Goal: Information Seeking & Learning: Check status

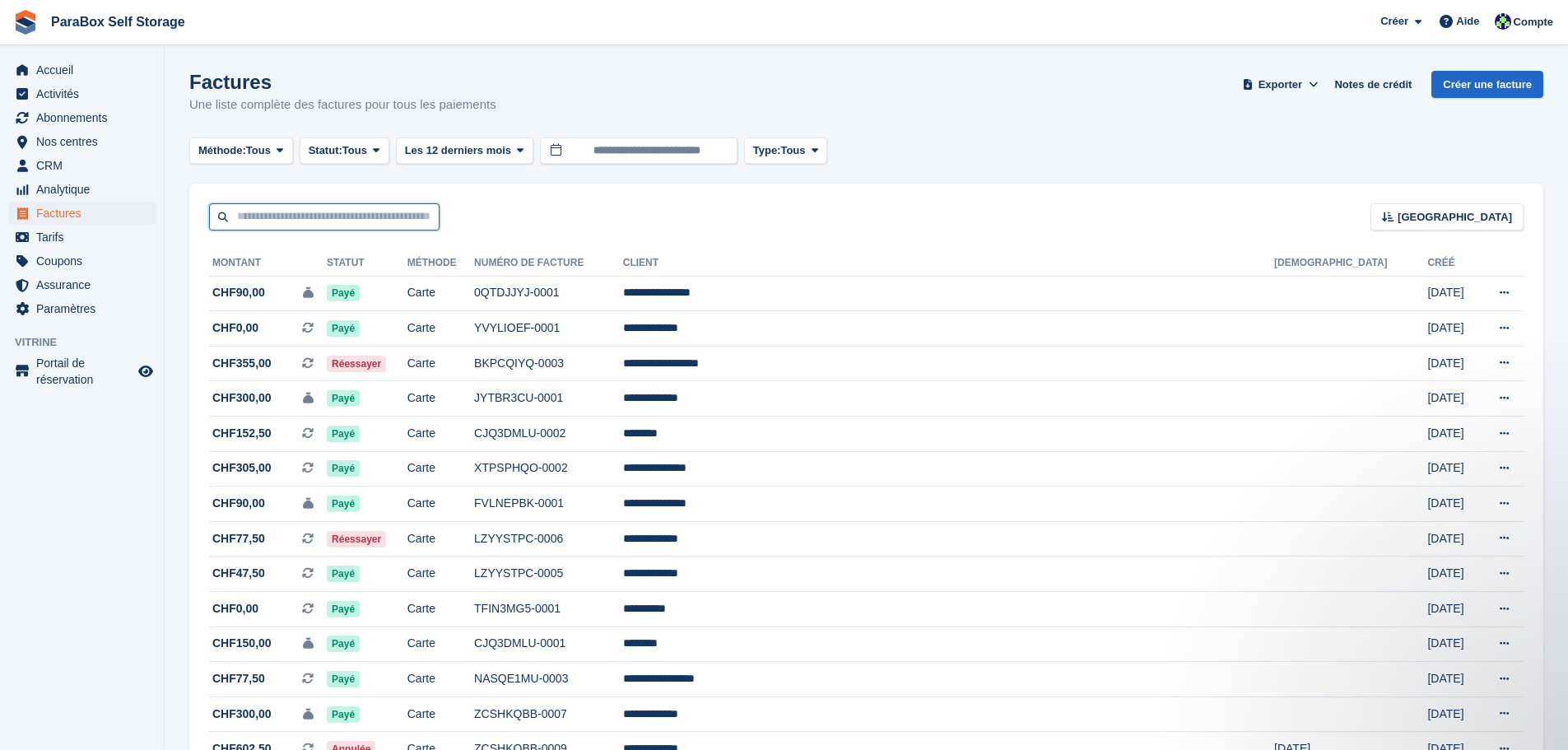
click at [301, 207] on input "text" at bounding box center [324, 217] width 230 height 28
type input "********"
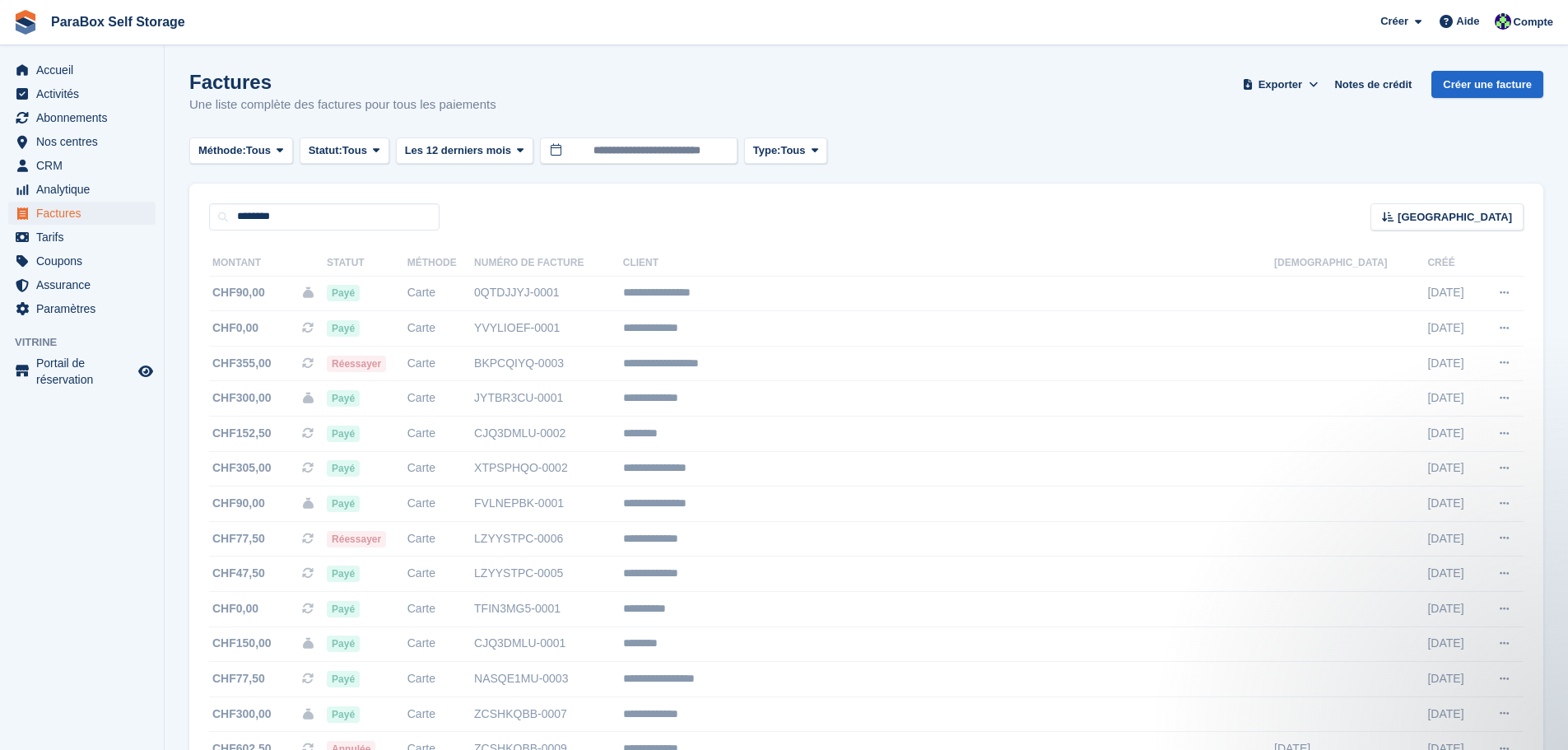
click at [54, 119] on span "Abonnements" at bounding box center [85, 118] width 99 height 23
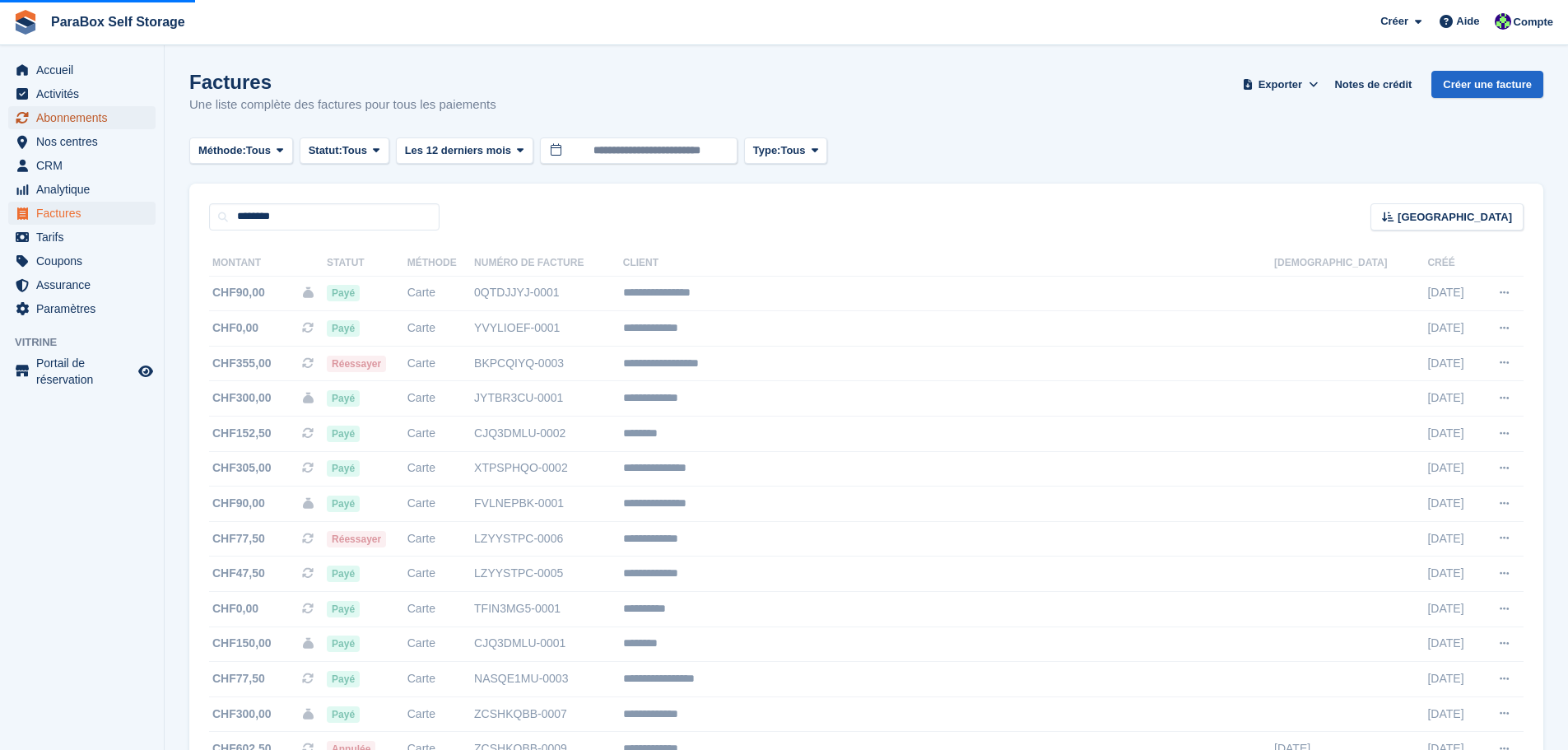
click at [103, 124] on span "Abonnements" at bounding box center [85, 118] width 99 height 23
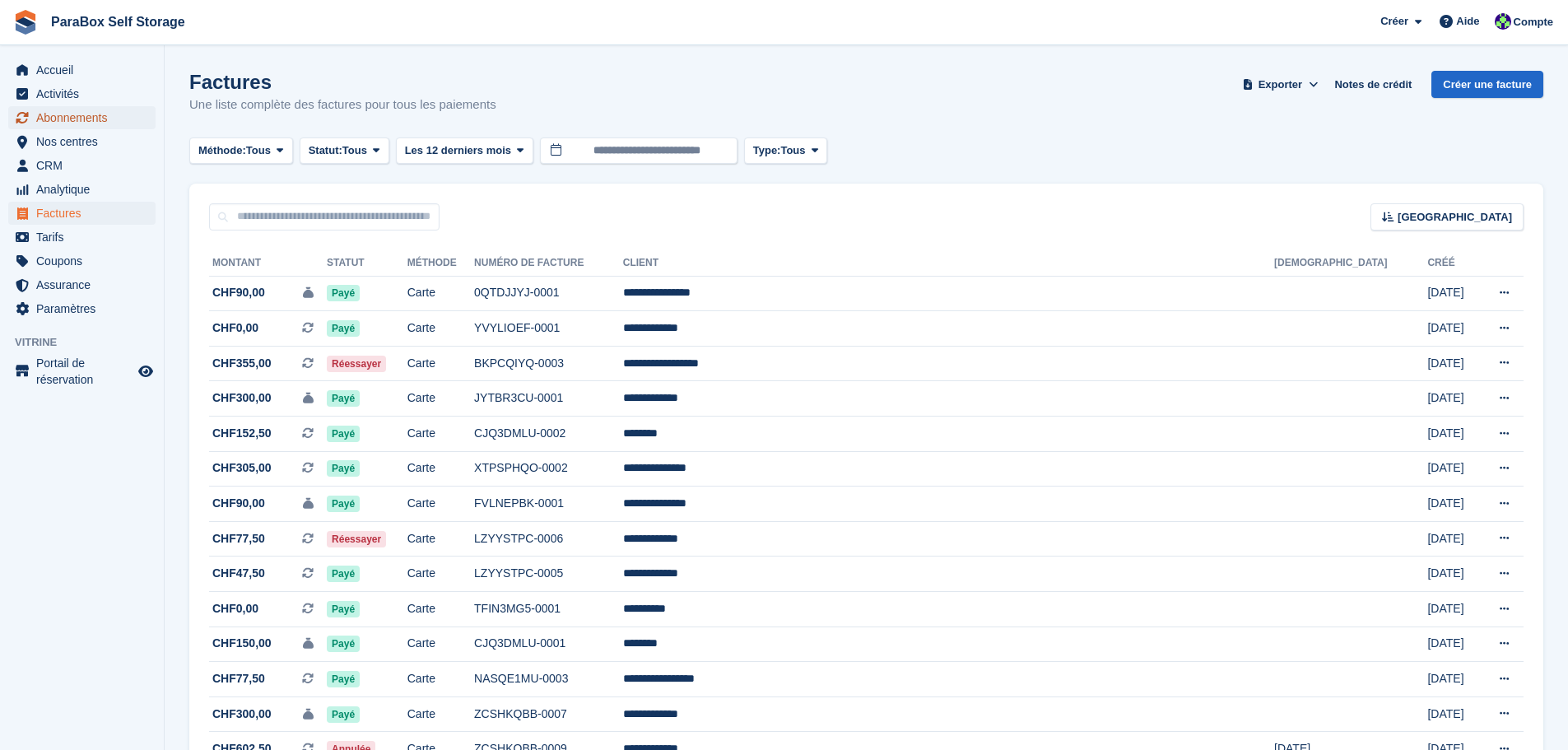
click at [103, 124] on span "Abonnements" at bounding box center [85, 118] width 99 height 23
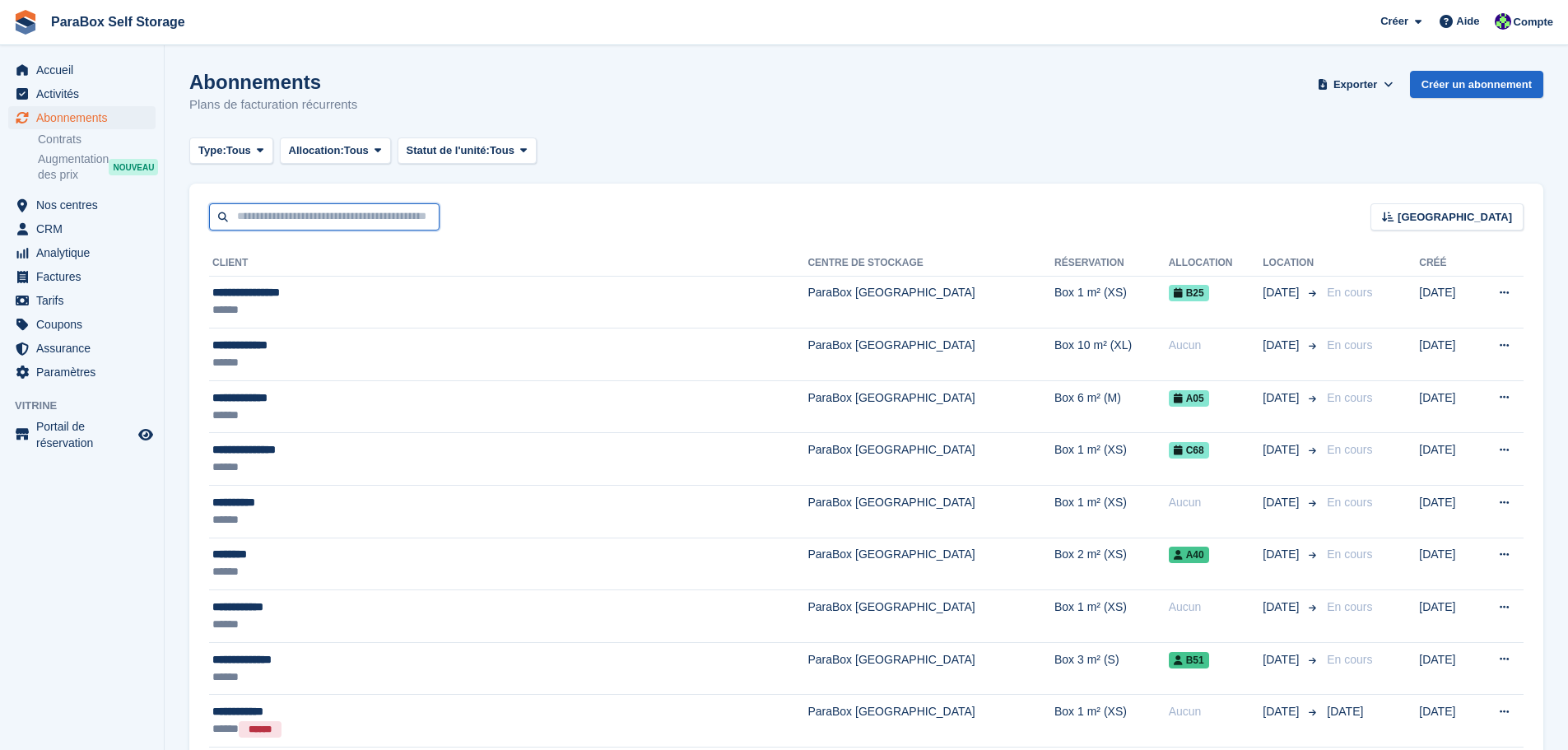
click at [278, 218] on input "text" at bounding box center [324, 217] width 230 height 28
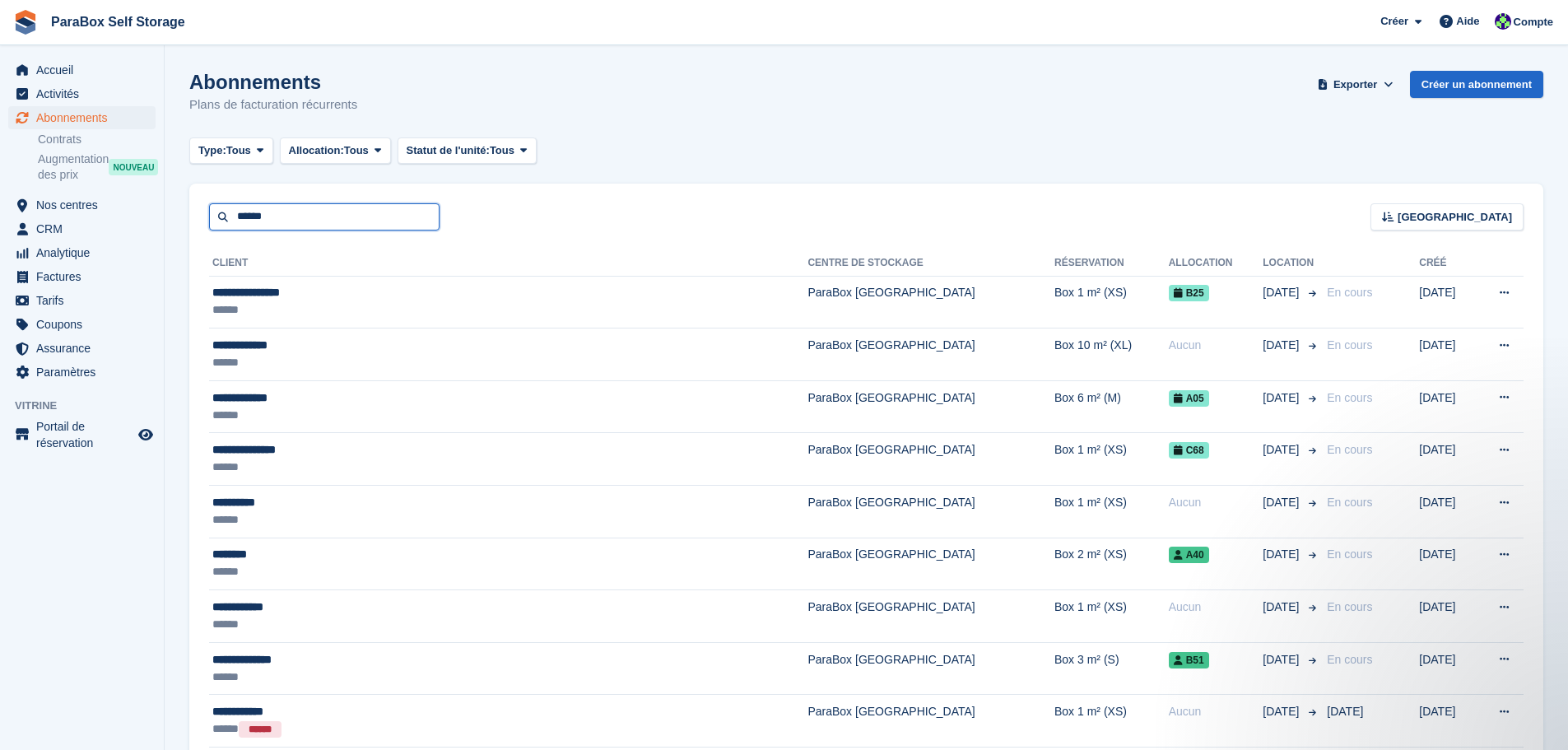
type input "******"
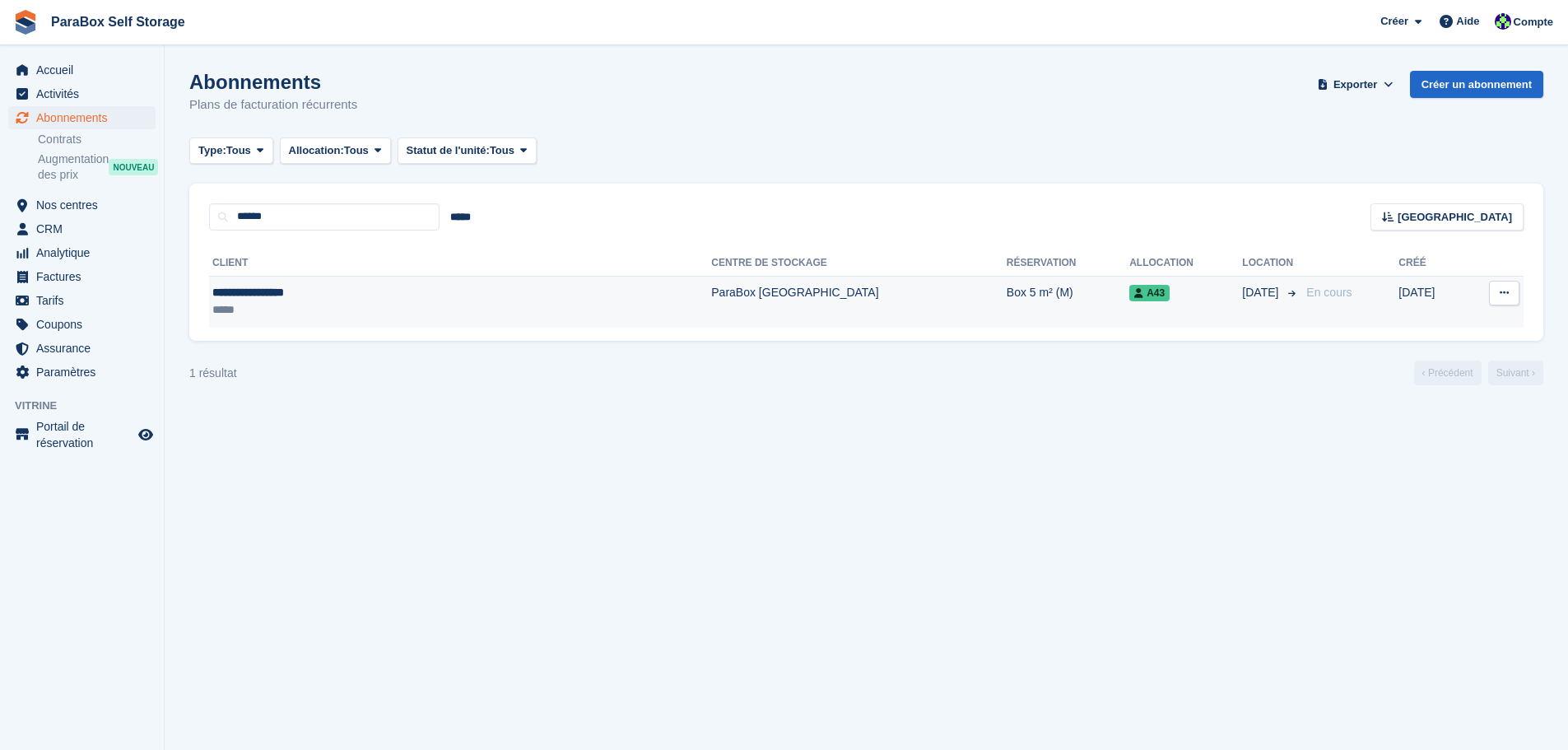
click at [343, 283] on td "**********" at bounding box center [460, 301] width 502 height 51
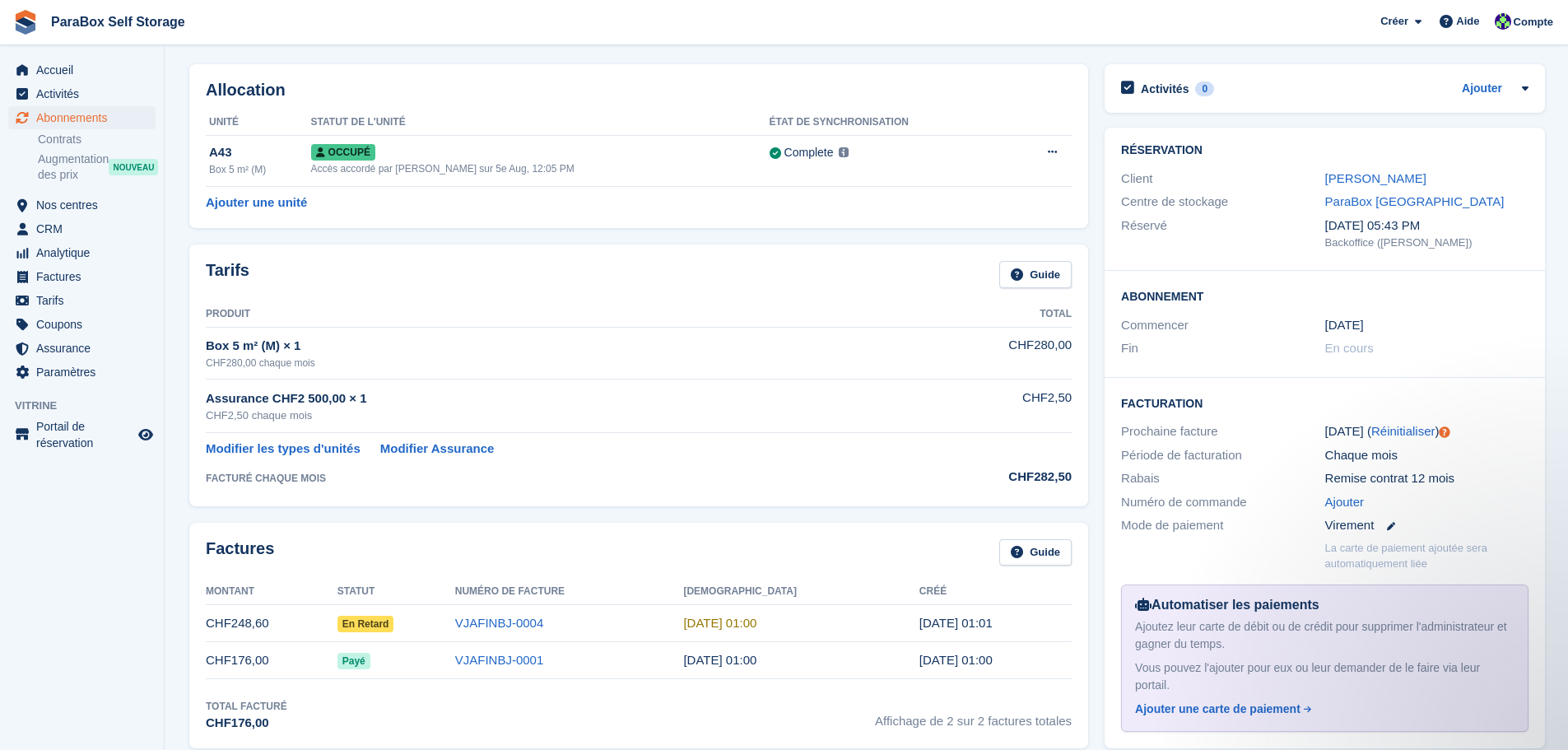
scroll to position [83, 0]
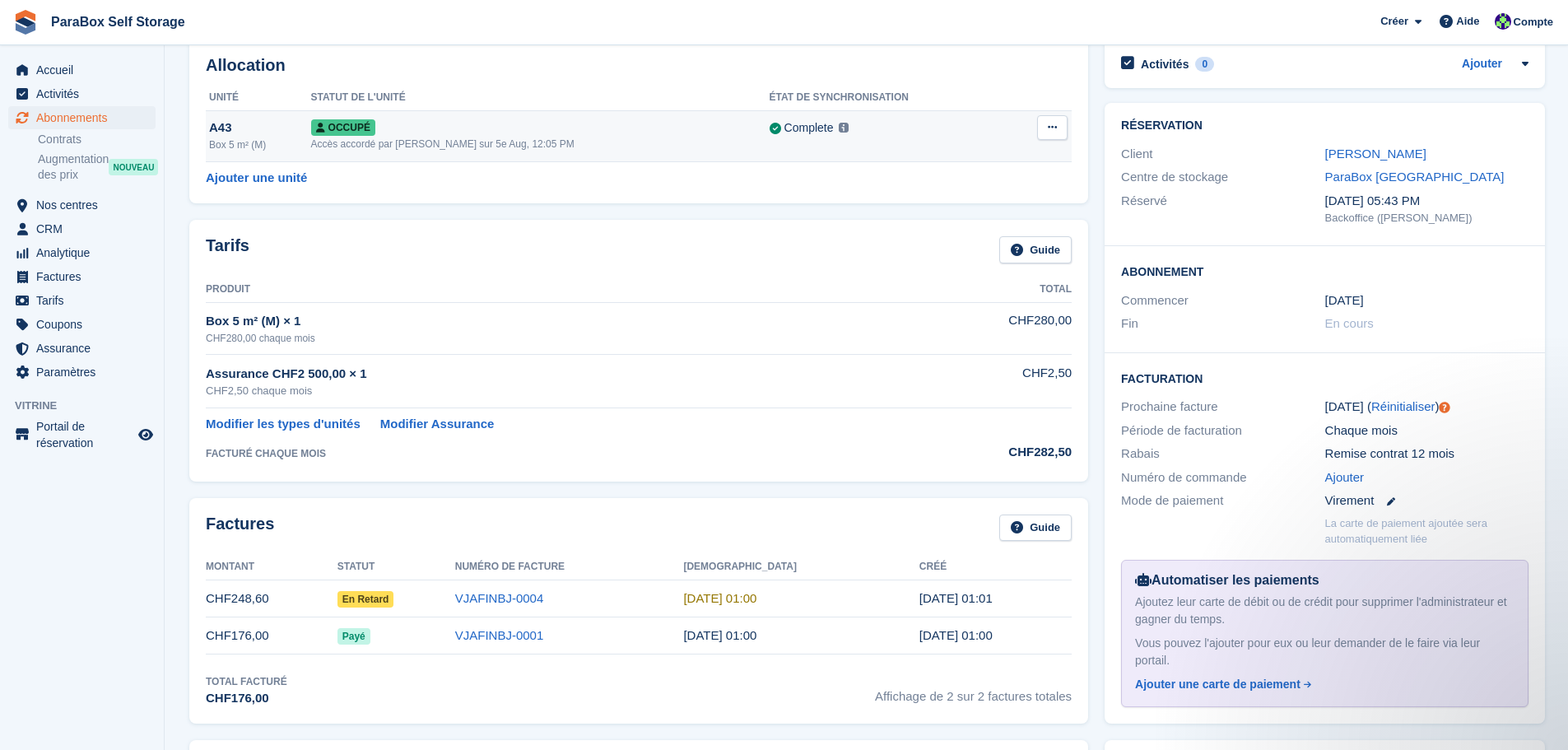
click at [480, 132] on div "Occupé" at bounding box center [540, 127] width 458 height 17
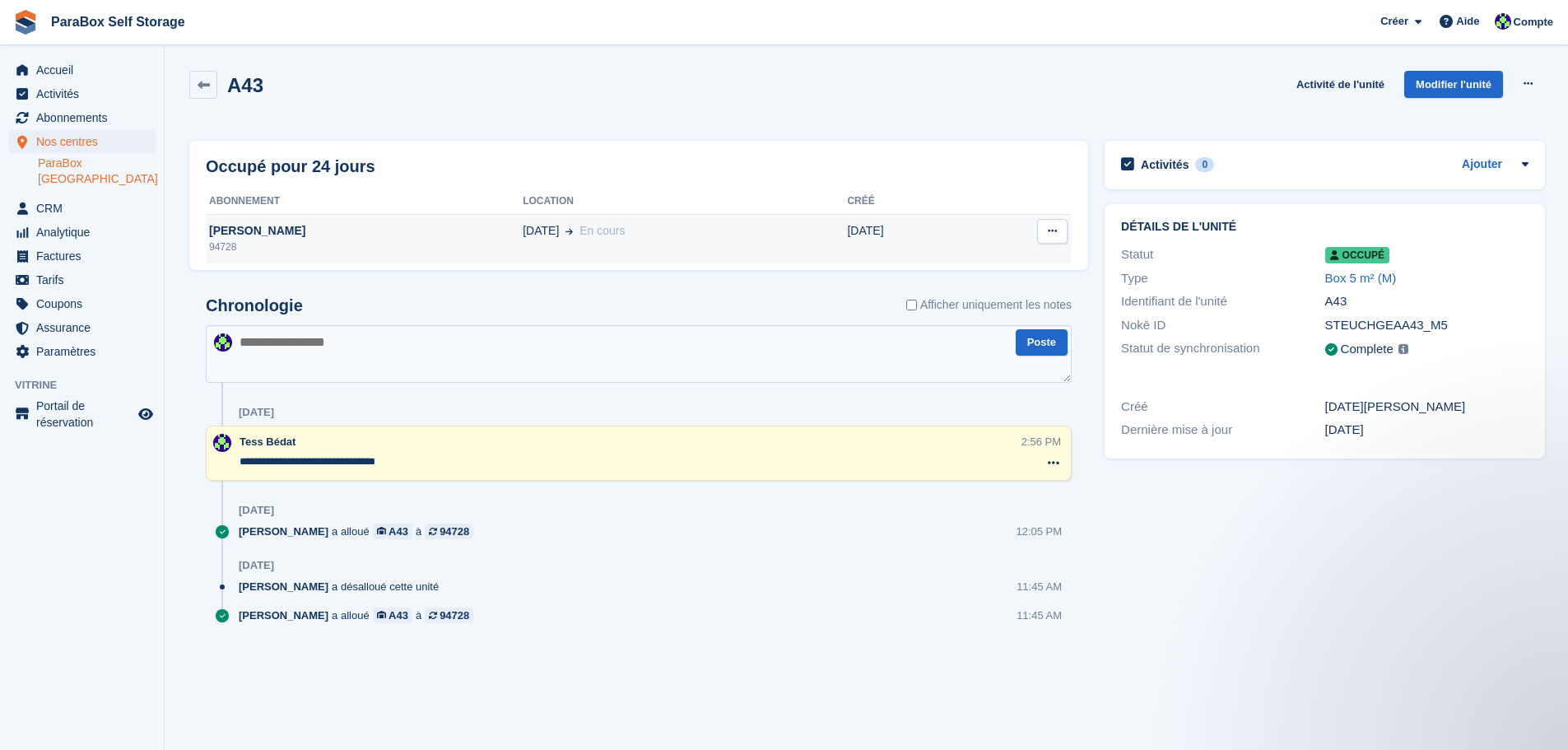
click at [441, 227] on div "[PERSON_NAME]" at bounding box center [364, 230] width 317 height 17
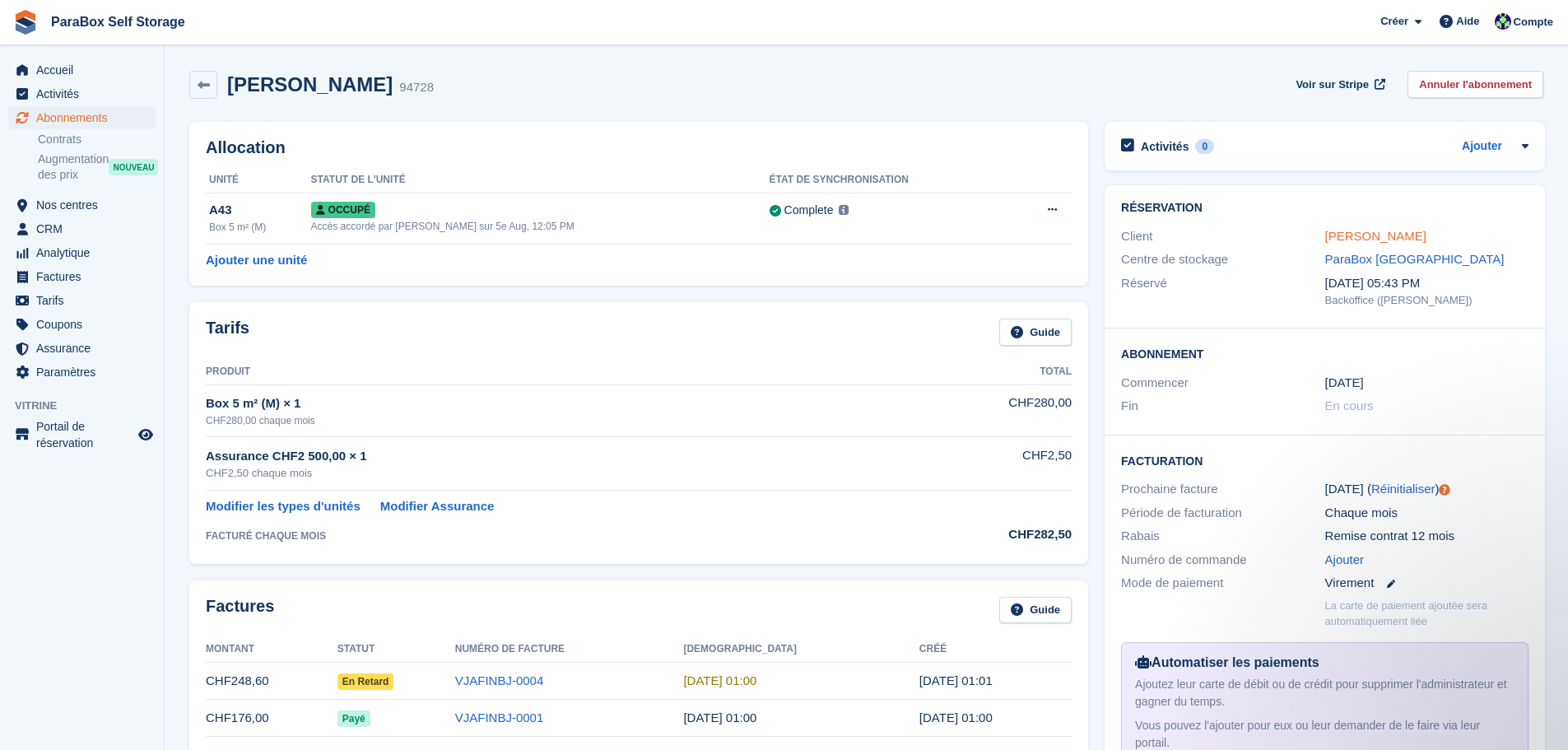
click at [1407, 234] on link "Bertrand Virginie" at bounding box center [1375, 235] width 101 height 14
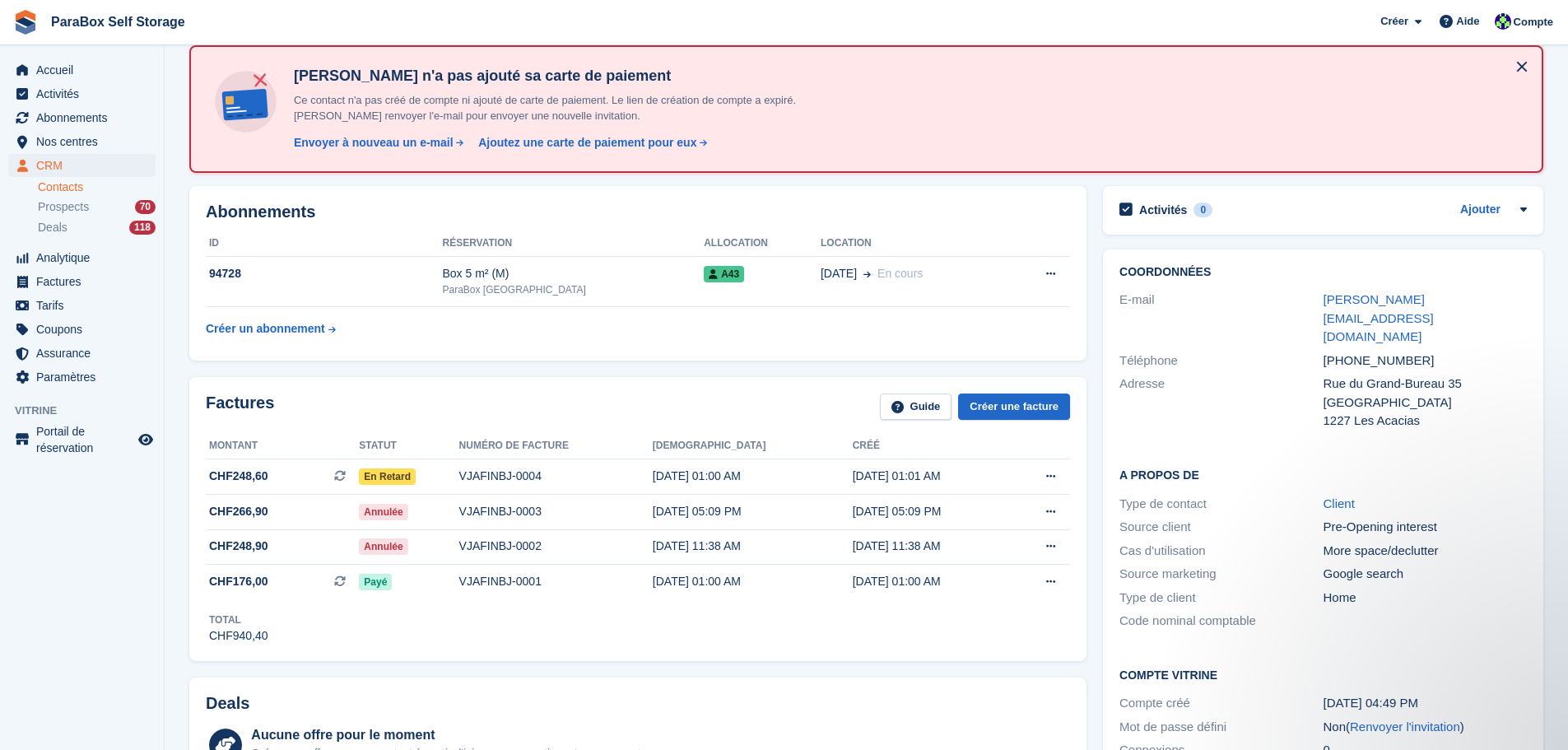
scroll to position [83, 0]
click at [84, 74] on span "Accueil" at bounding box center [85, 70] width 99 height 23
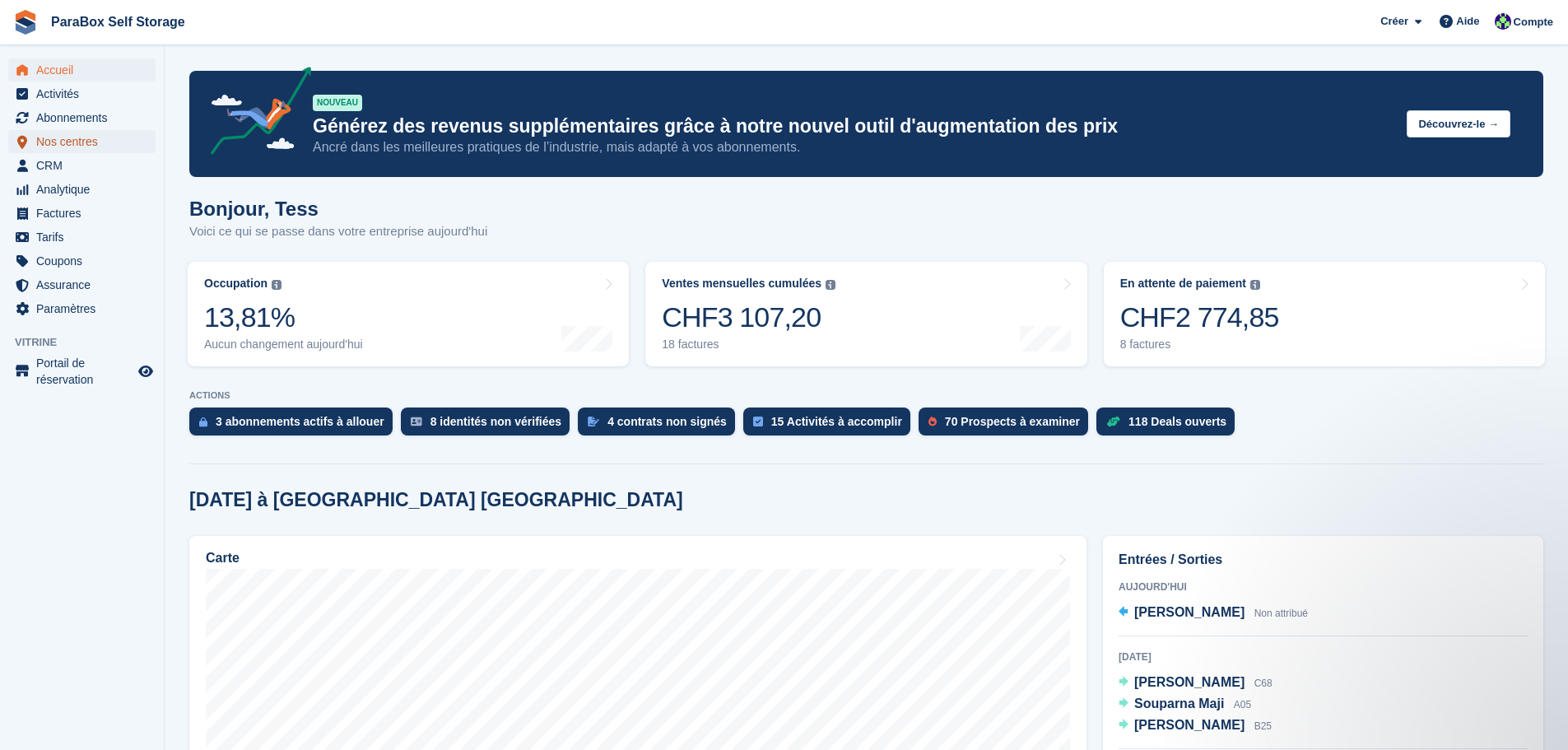
click at [104, 133] on span "Nos centres" at bounding box center [85, 141] width 99 height 23
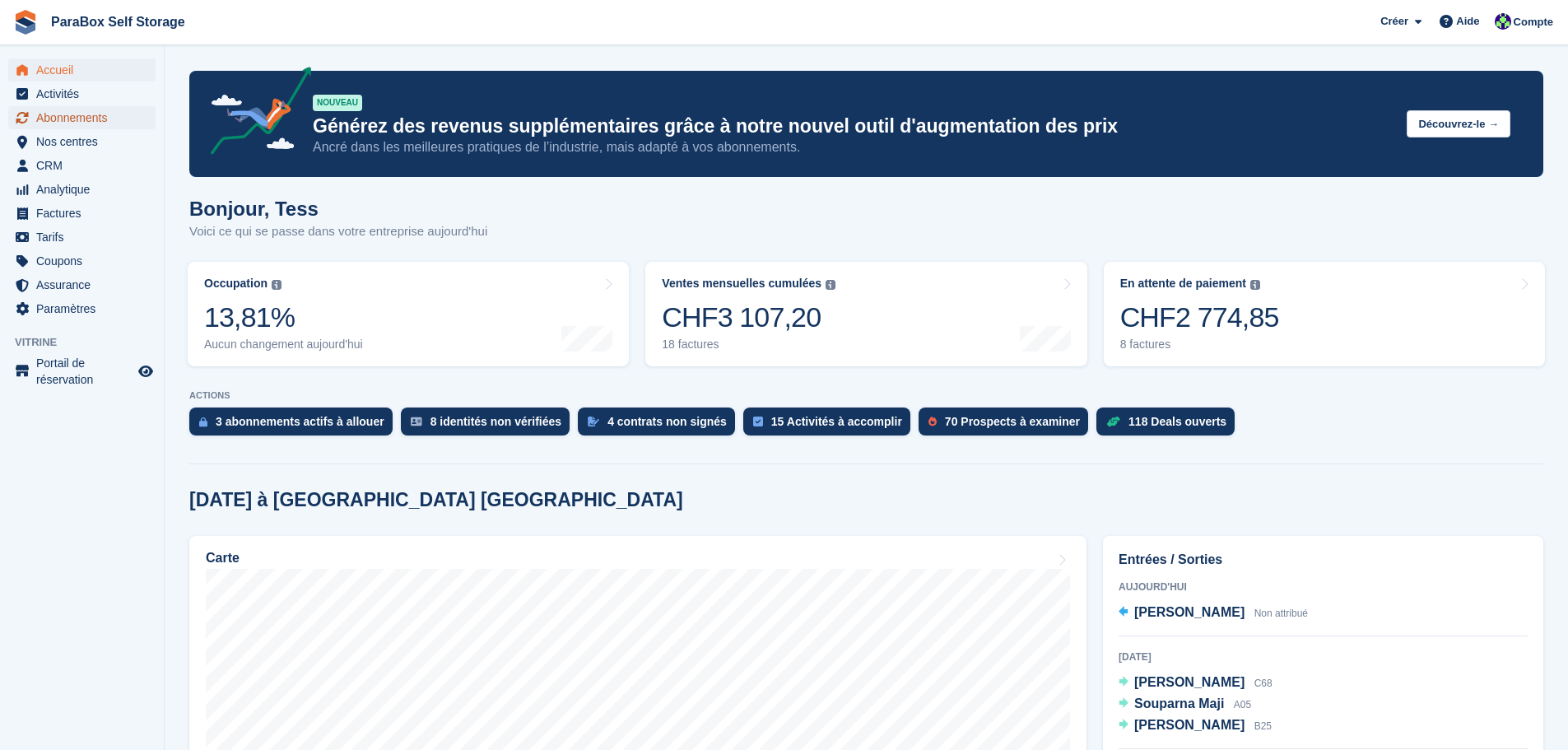
click at [115, 109] on span "Abonnements" at bounding box center [85, 118] width 99 height 23
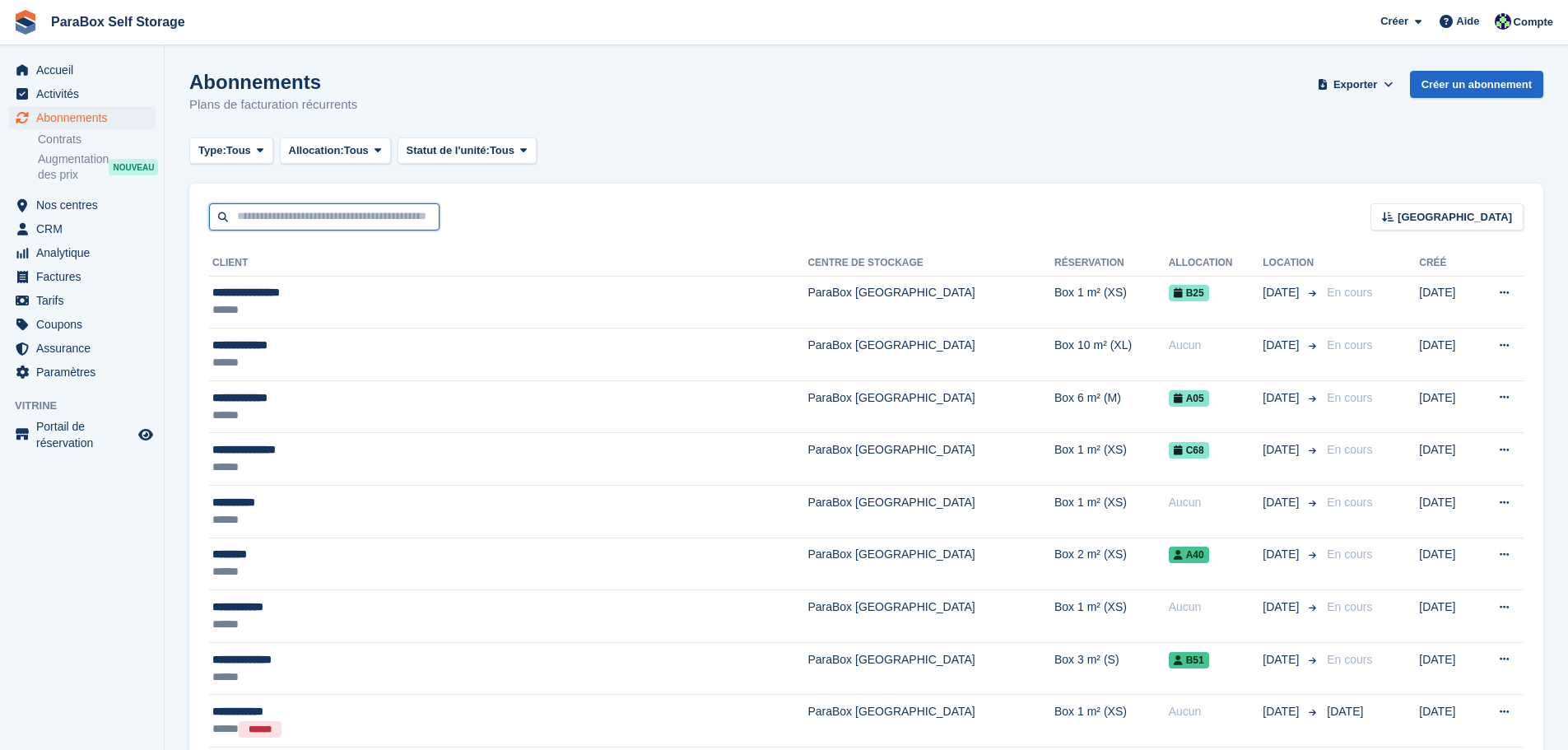
click at [300, 214] on input "text" at bounding box center [324, 217] width 230 height 28
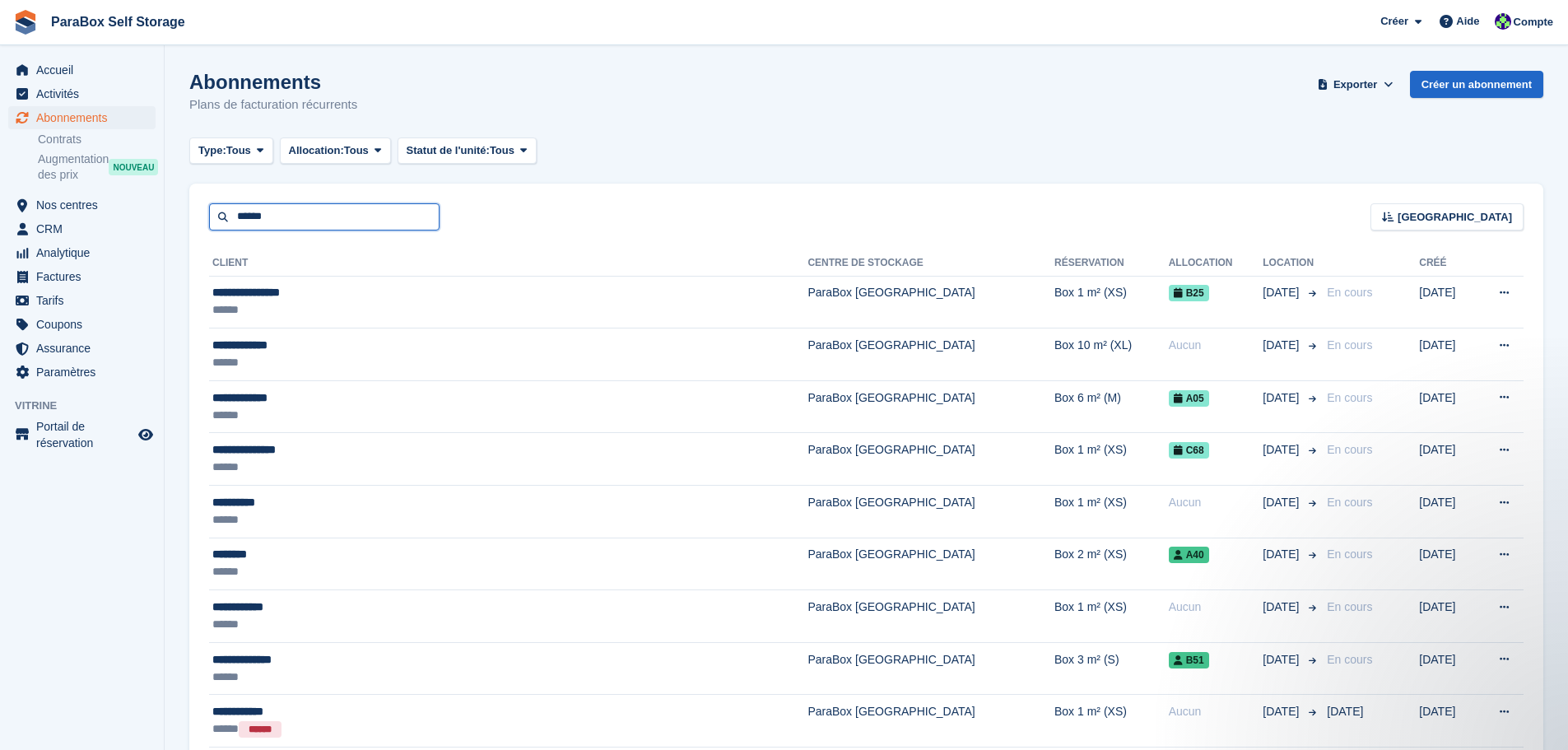
type input "******"
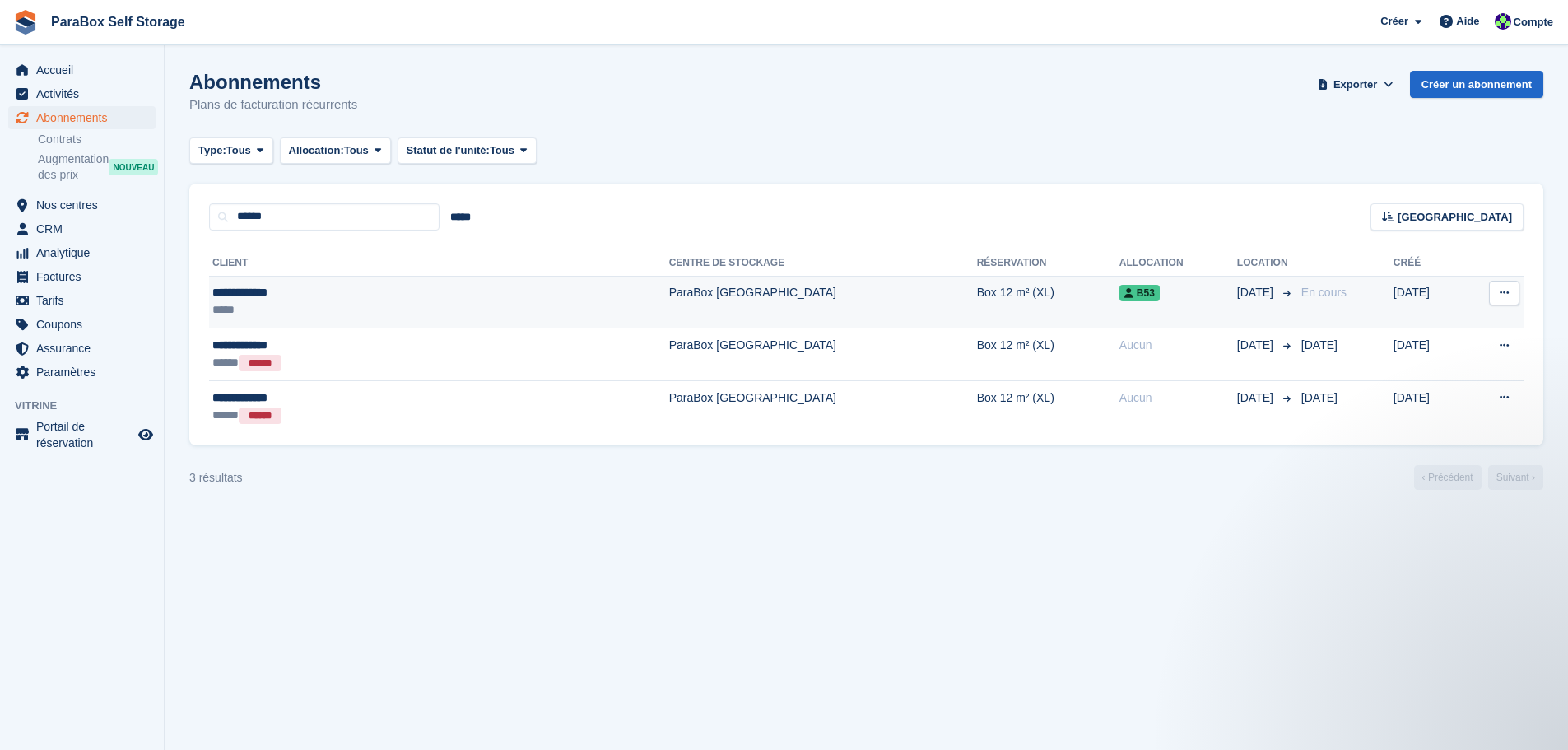
click at [669, 297] on td "ParaBox [GEOGRAPHIC_DATA]" at bounding box center [823, 301] width 308 height 52
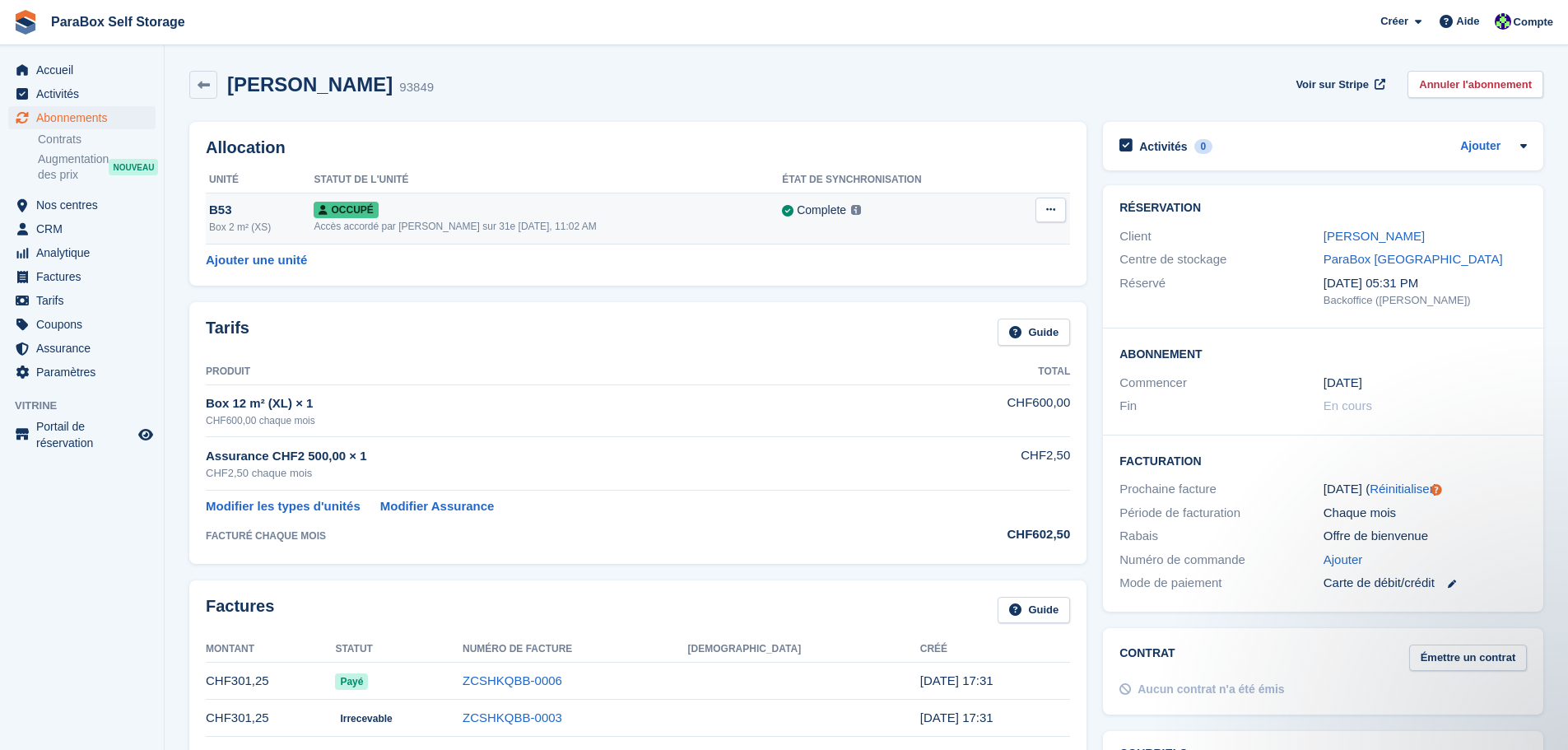
click at [576, 216] on div "Occupé" at bounding box center [548, 209] width 468 height 17
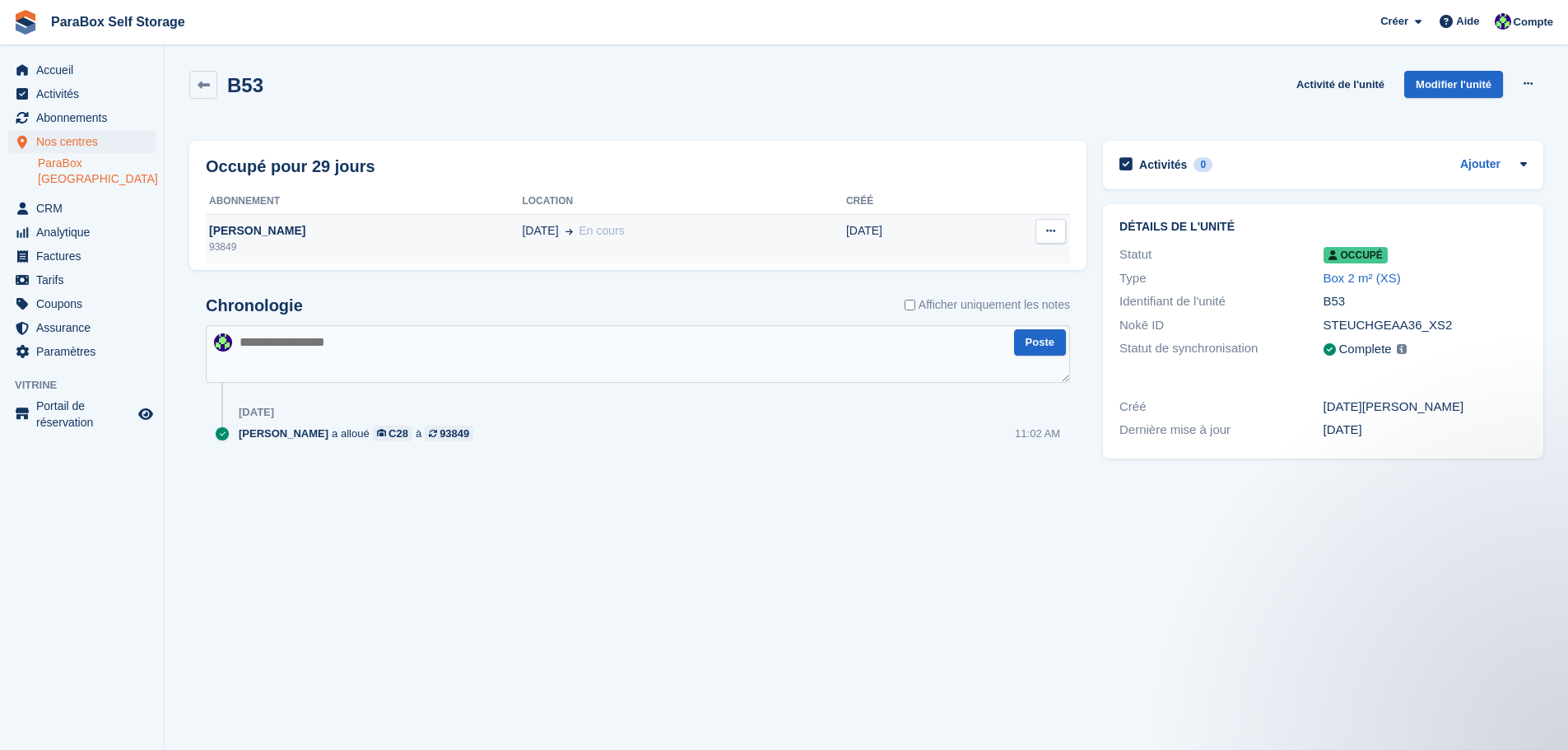
click at [298, 244] on div "93849" at bounding box center [364, 247] width 316 height 15
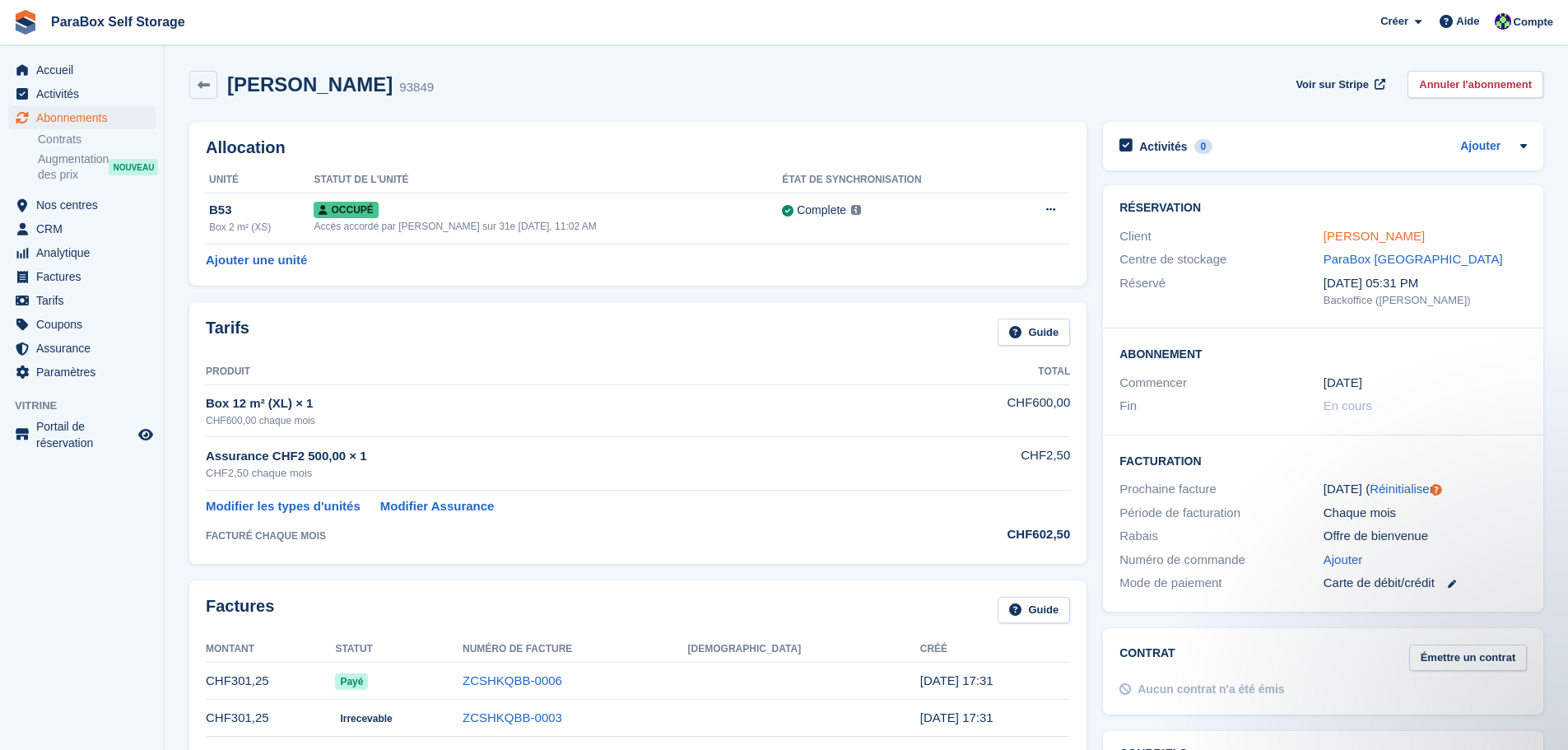
click at [1369, 229] on link "[PERSON_NAME]" at bounding box center [1373, 235] width 101 height 14
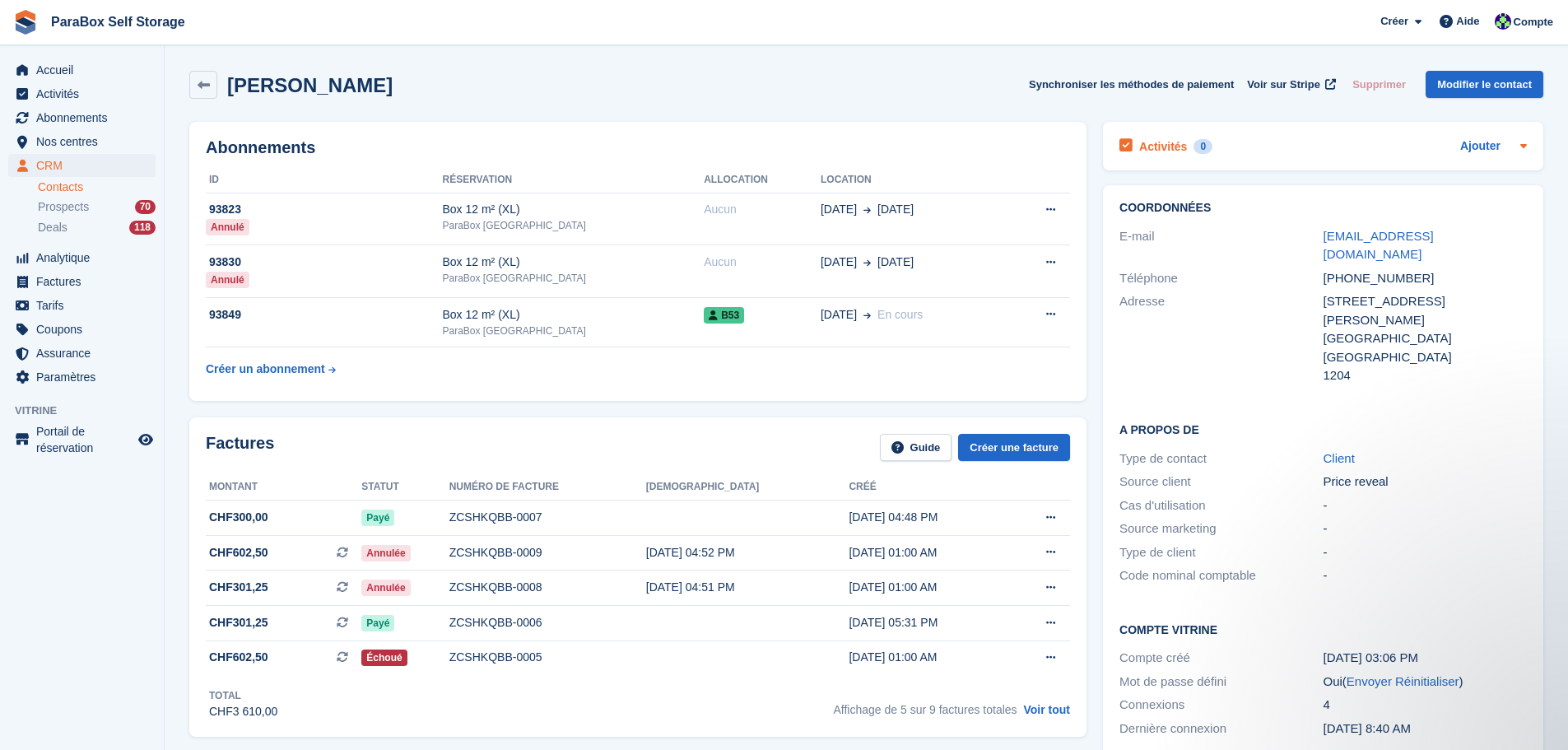
click at [1237, 151] on div "Activités 0 Ajouter" at bounding box center [1323, 146] width 408 height 22
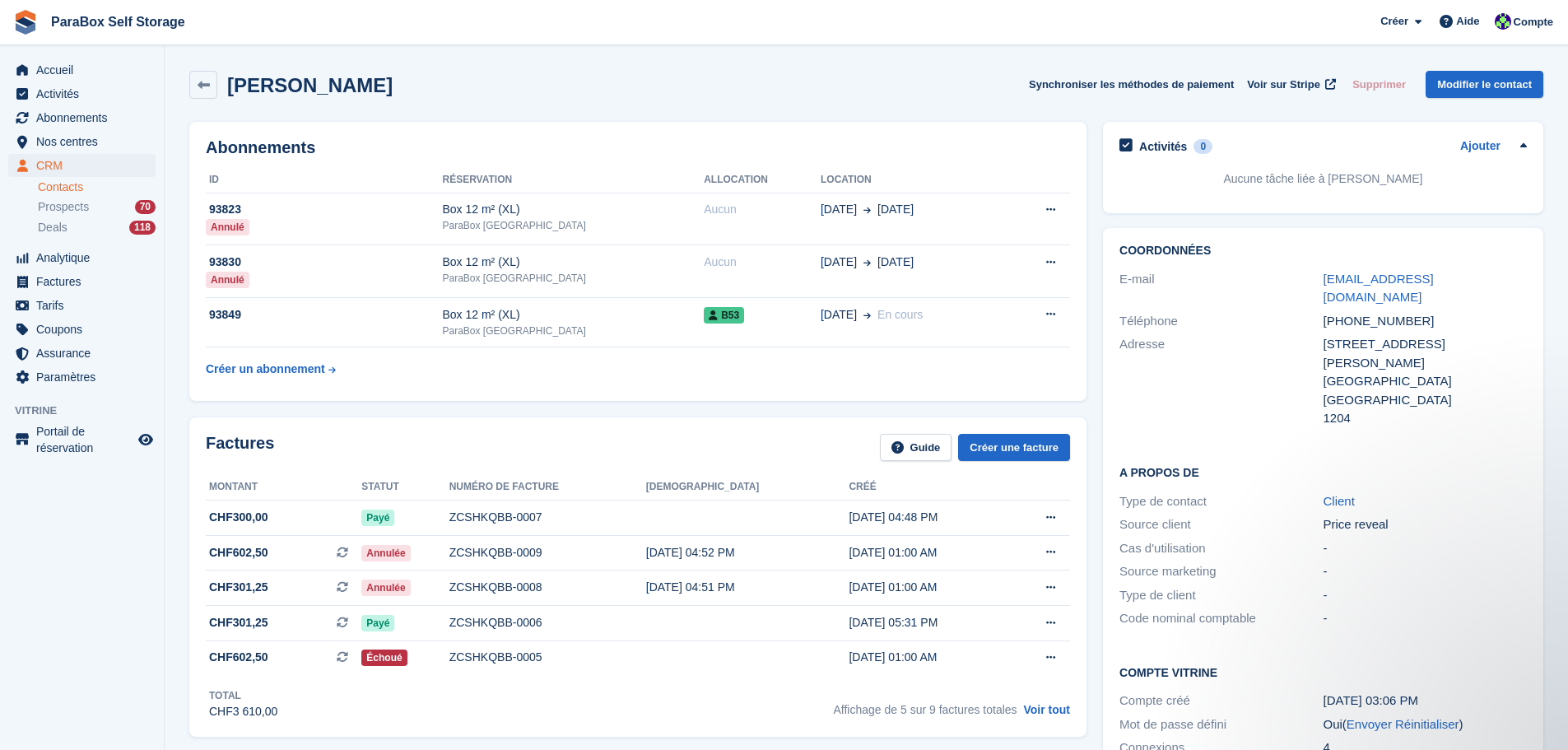
click at [1237, 151] on div "Activités 0 Ajouter" at bounding box center [1323, 146] width 408 height 22
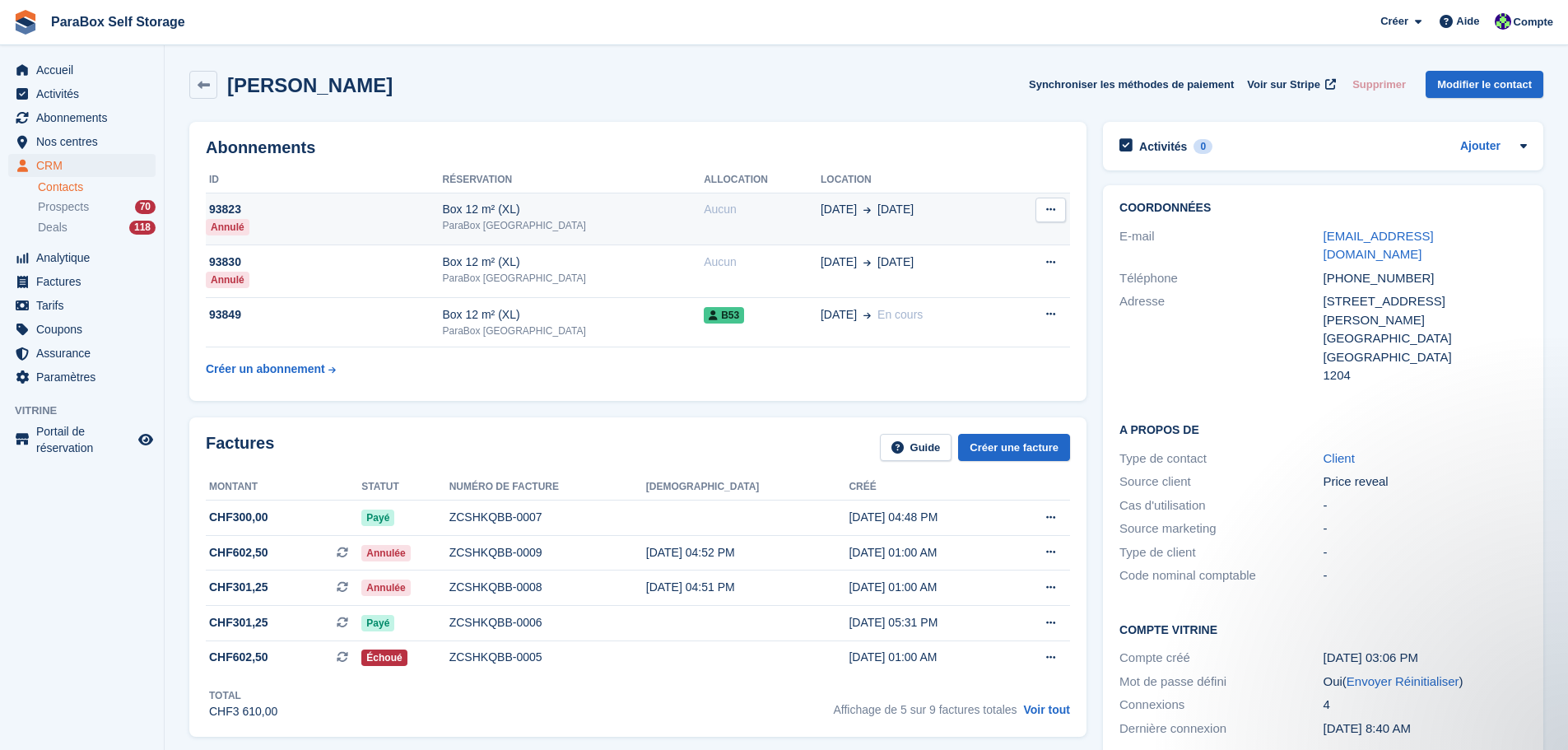
click at [442, 222] on td "93823 Annulé" at bounding box center [323, 218] width 236 height 52
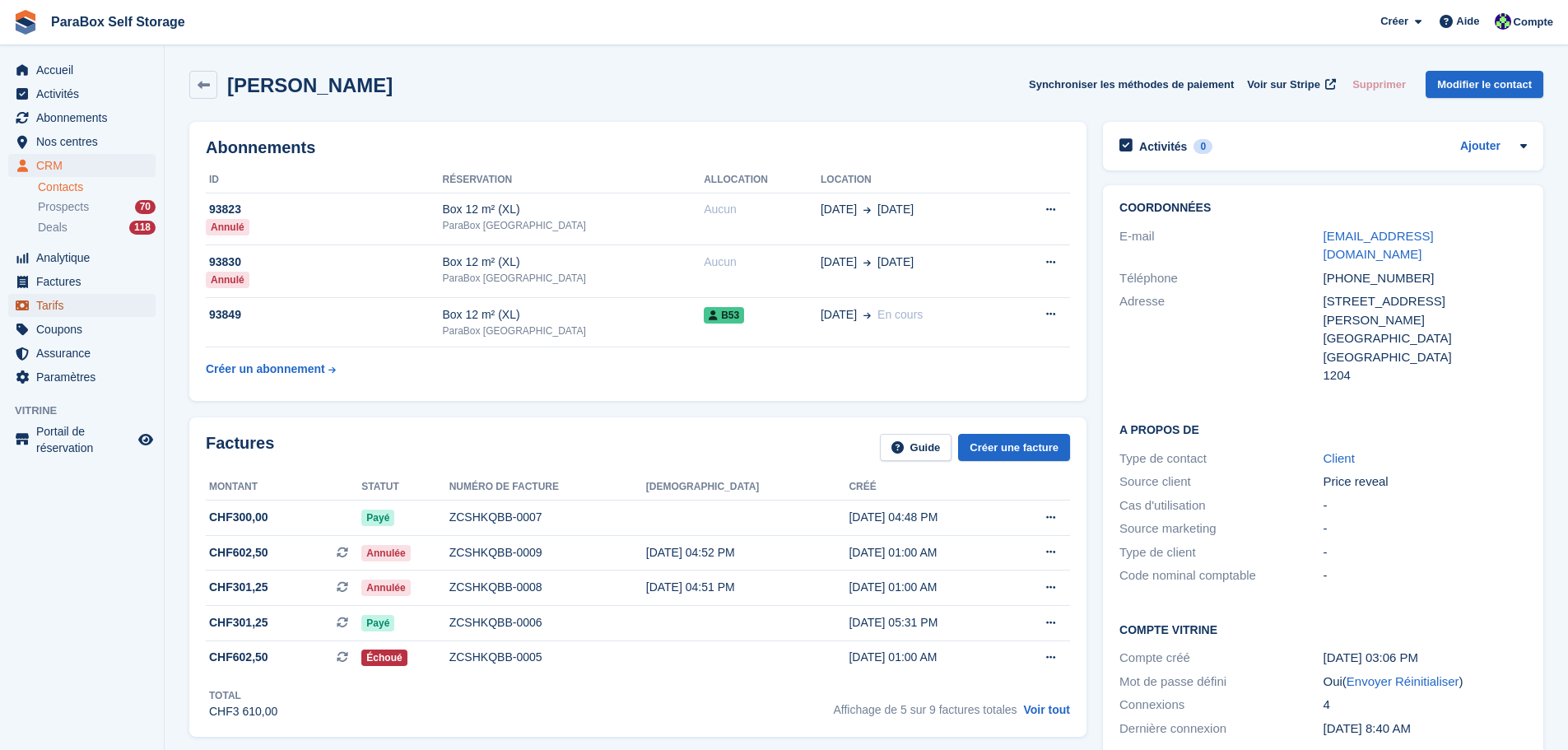
click at [91, 300] on span "Tarifs" at bounding box center [85, 305] width 99 height 23
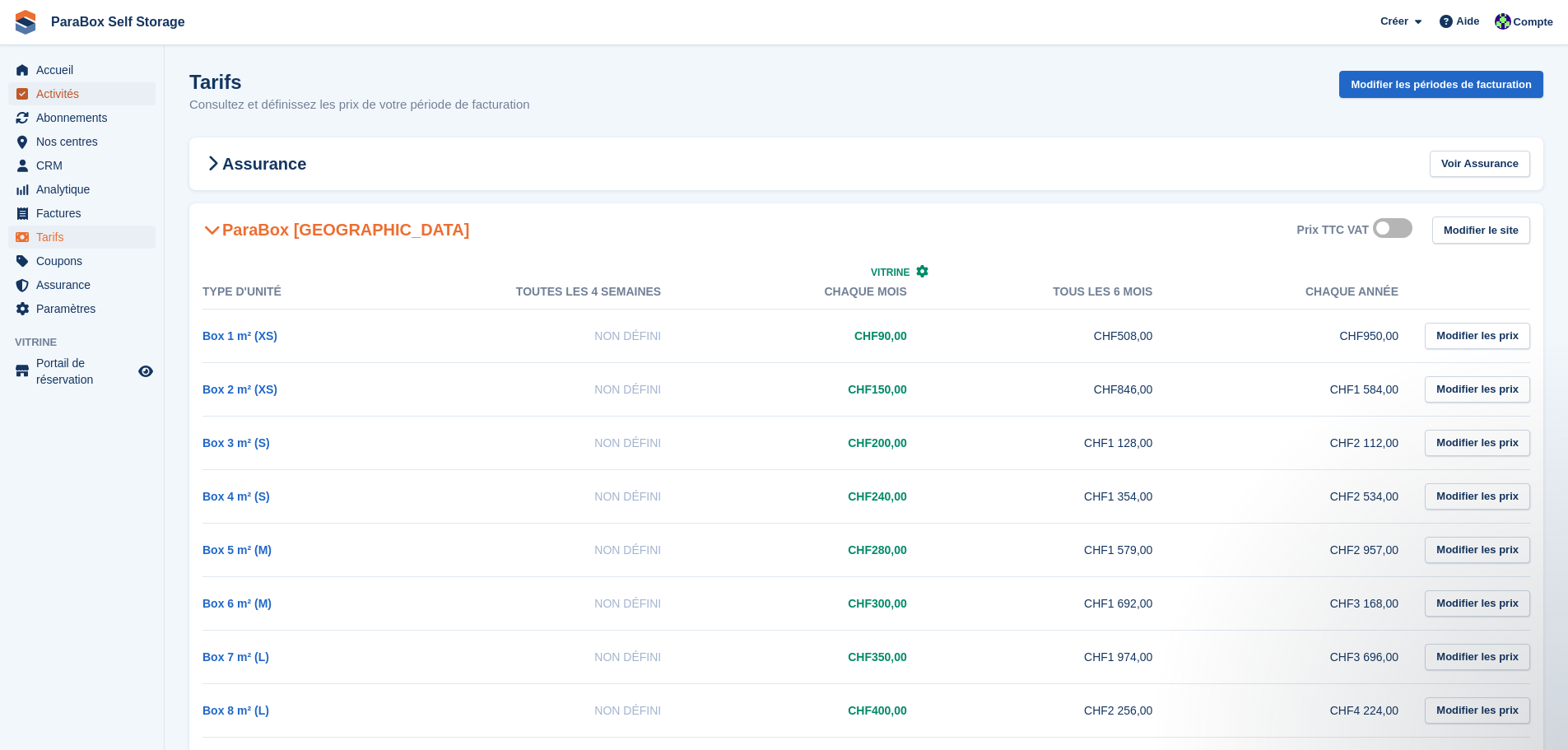
click at [51, 85] on span "Activités" at bounding box center [85, 94] width 99 height 23
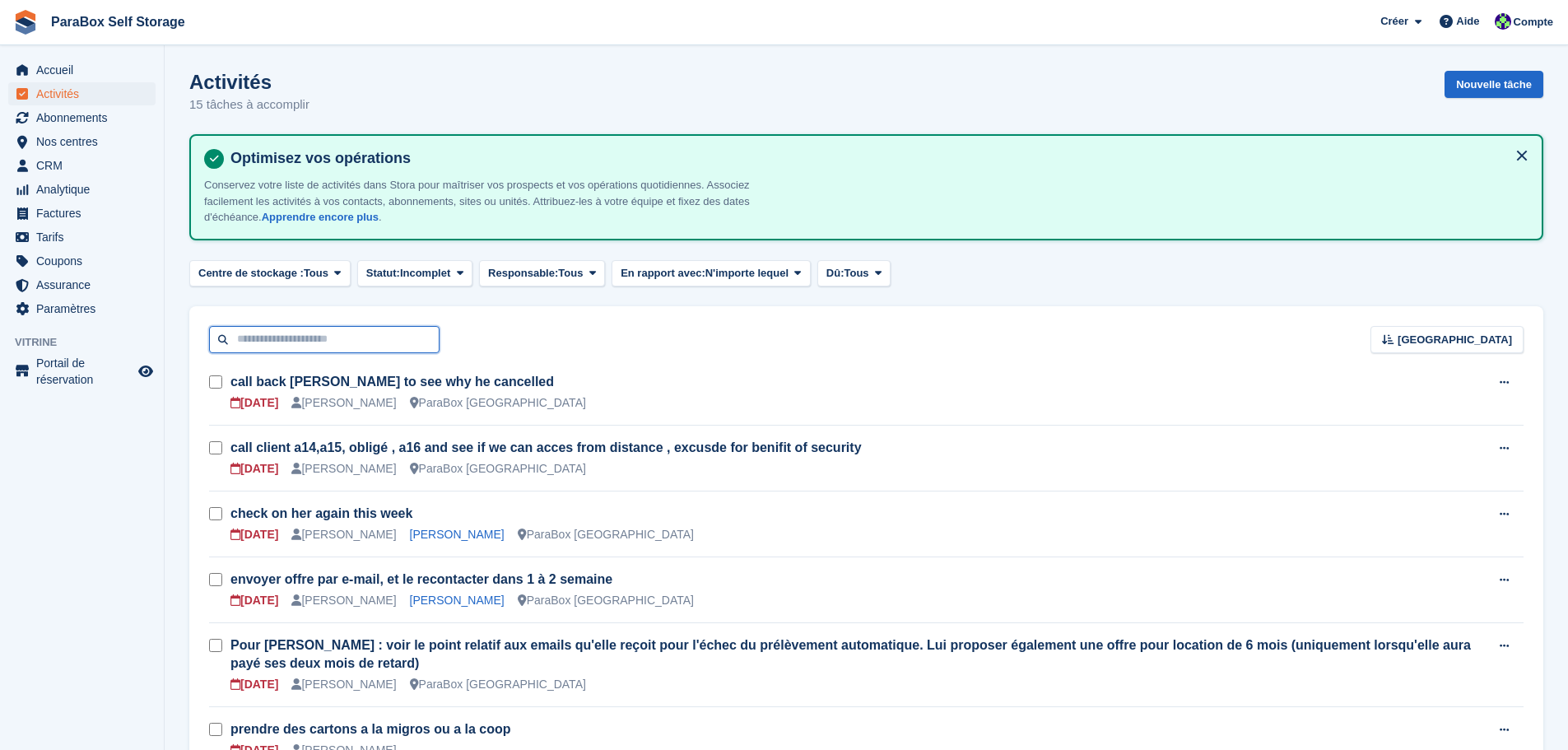
click at [358, 341] on input "text" at bounding box center [324, 340] width 230 height 28
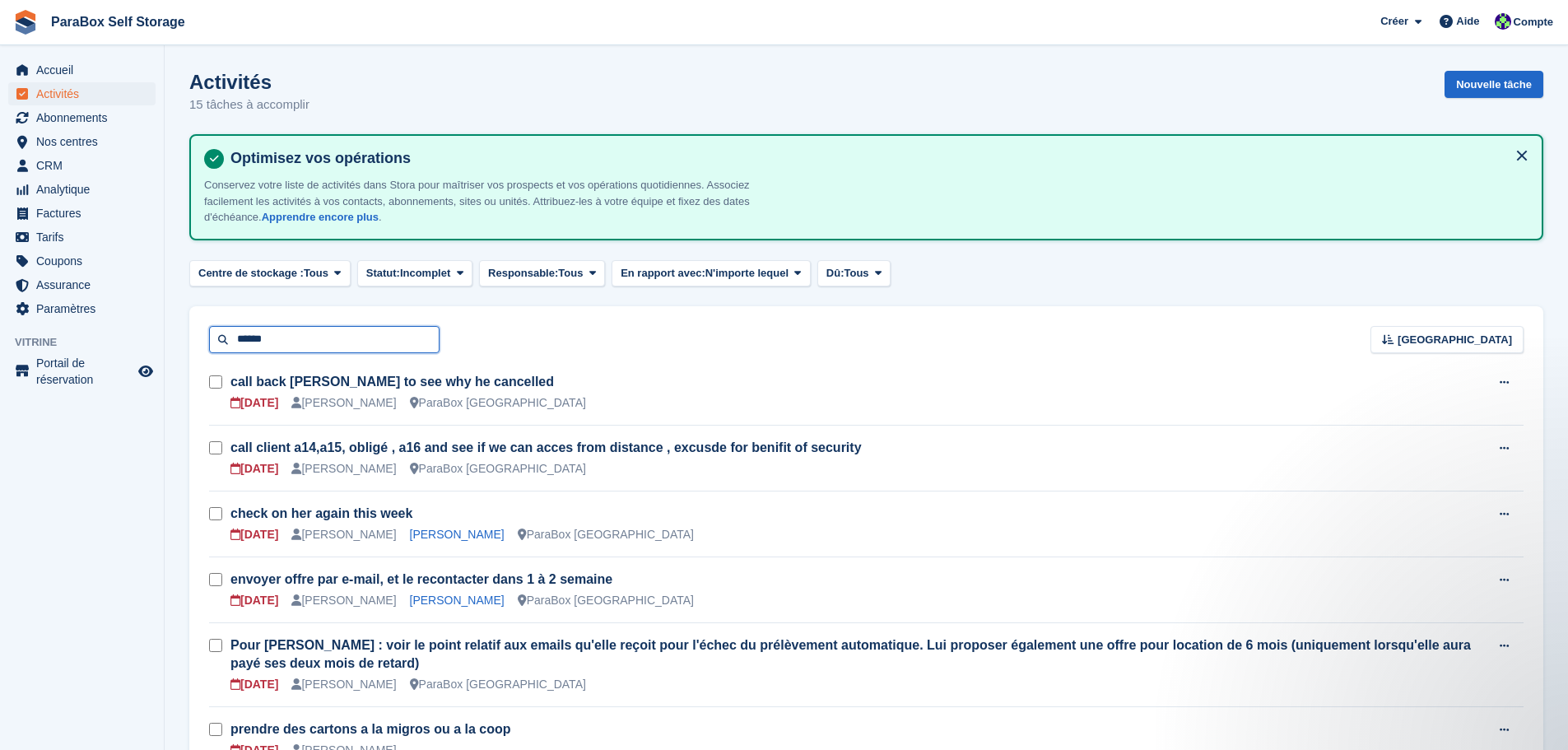
type input "******"
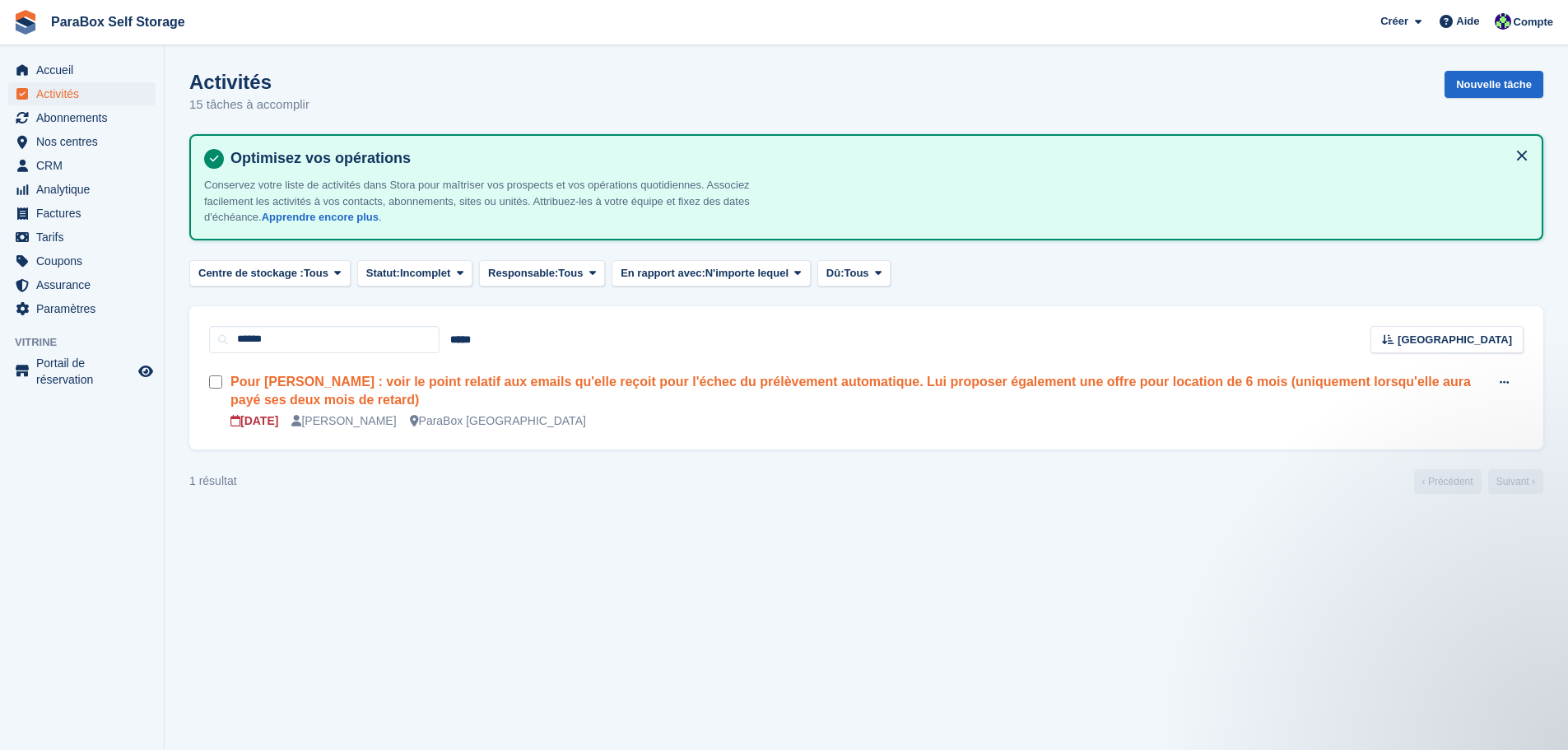
click at [547, 386] on link "Pour Mme Gisela Vargas : voir le point relatif aux emails qu'elle reçoit pour l…" at bounding box center [850, 390] width 1240 height 32
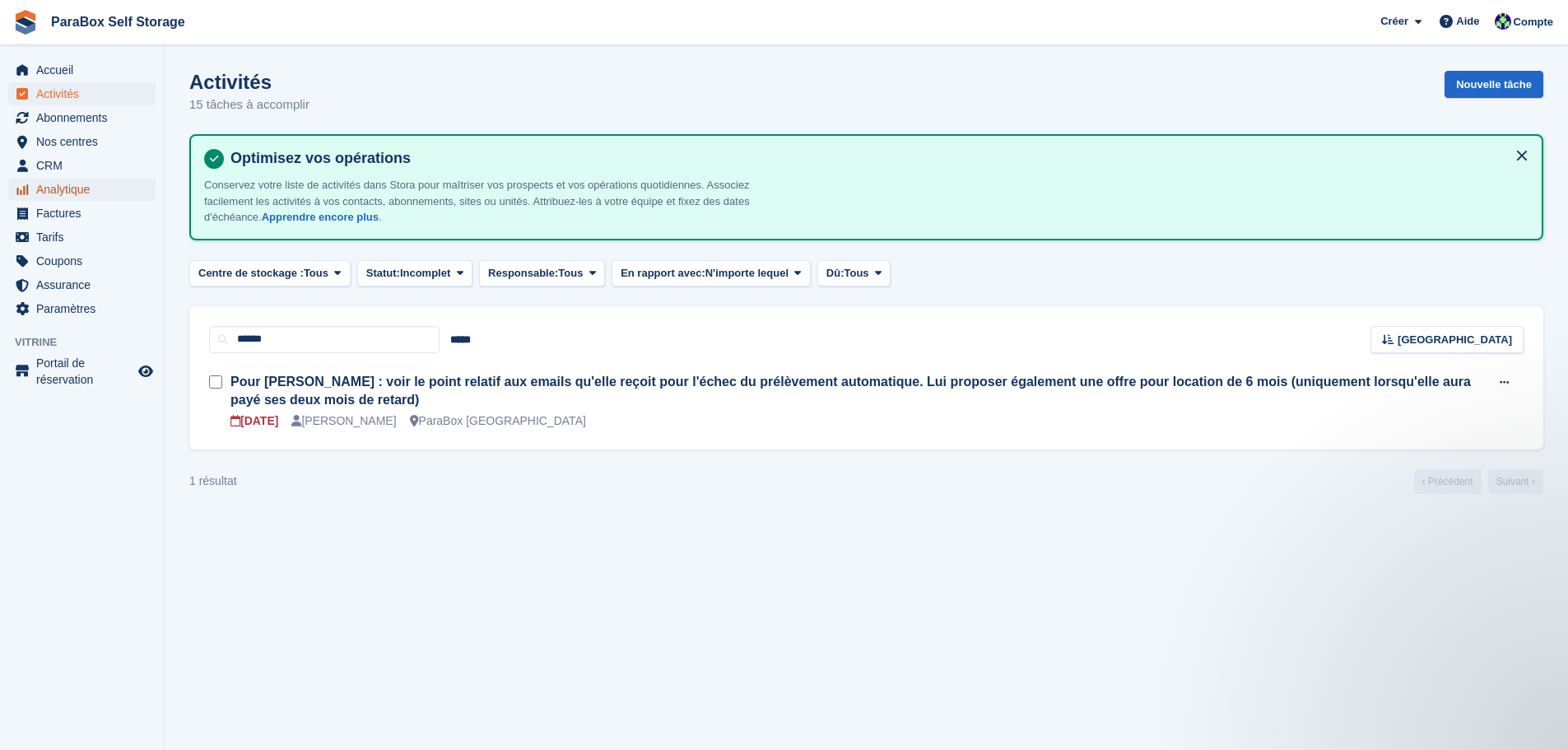
click at [92, 185] on span "Analytique" at bounding box center [85, 189] width 99 height 23
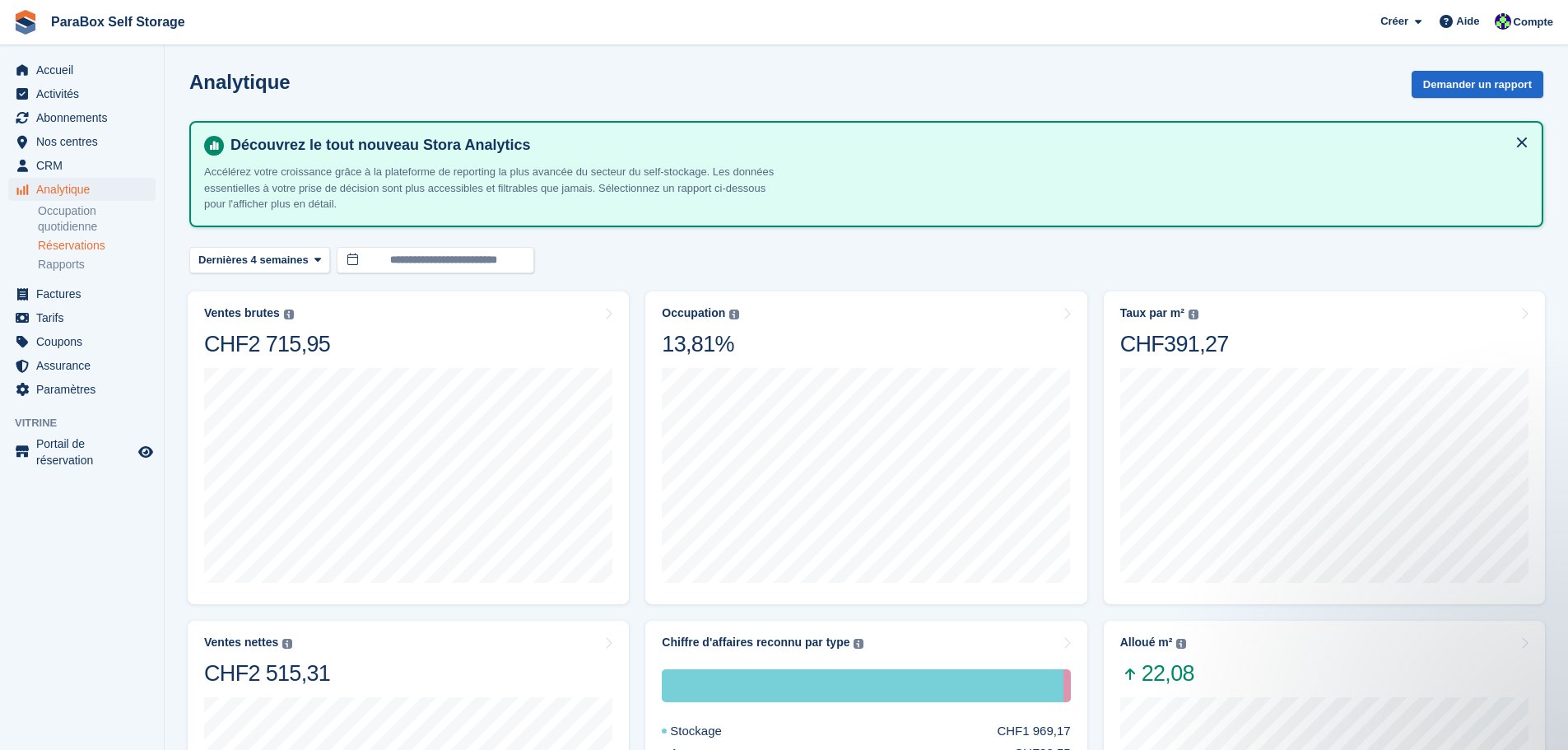
click at [82, 248] on link "Réservations" at bounding box center [96, 245] width 118 height 16
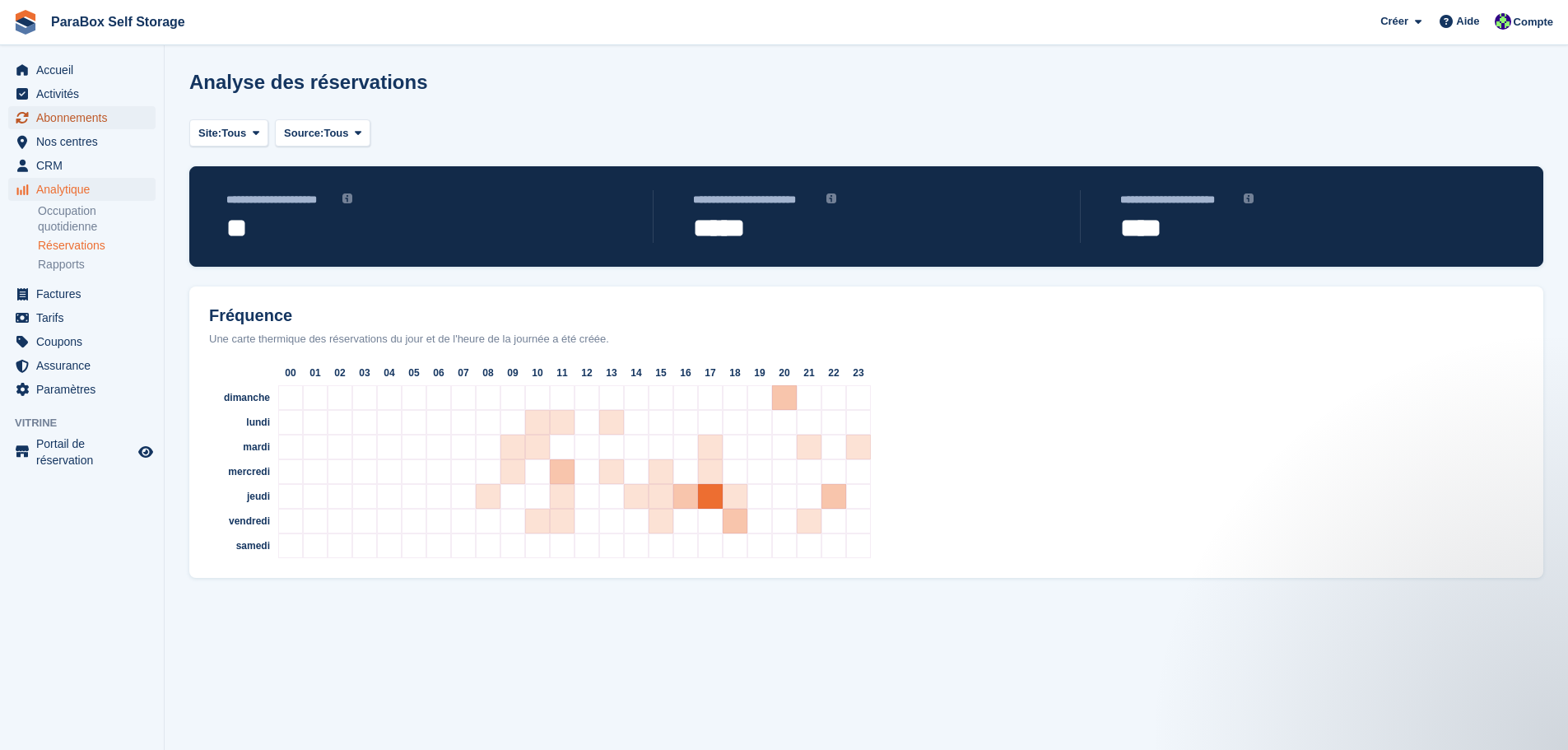
click at [91, 113] on span "Abonnements" at bounding box center [85, 118] width 99 height 23
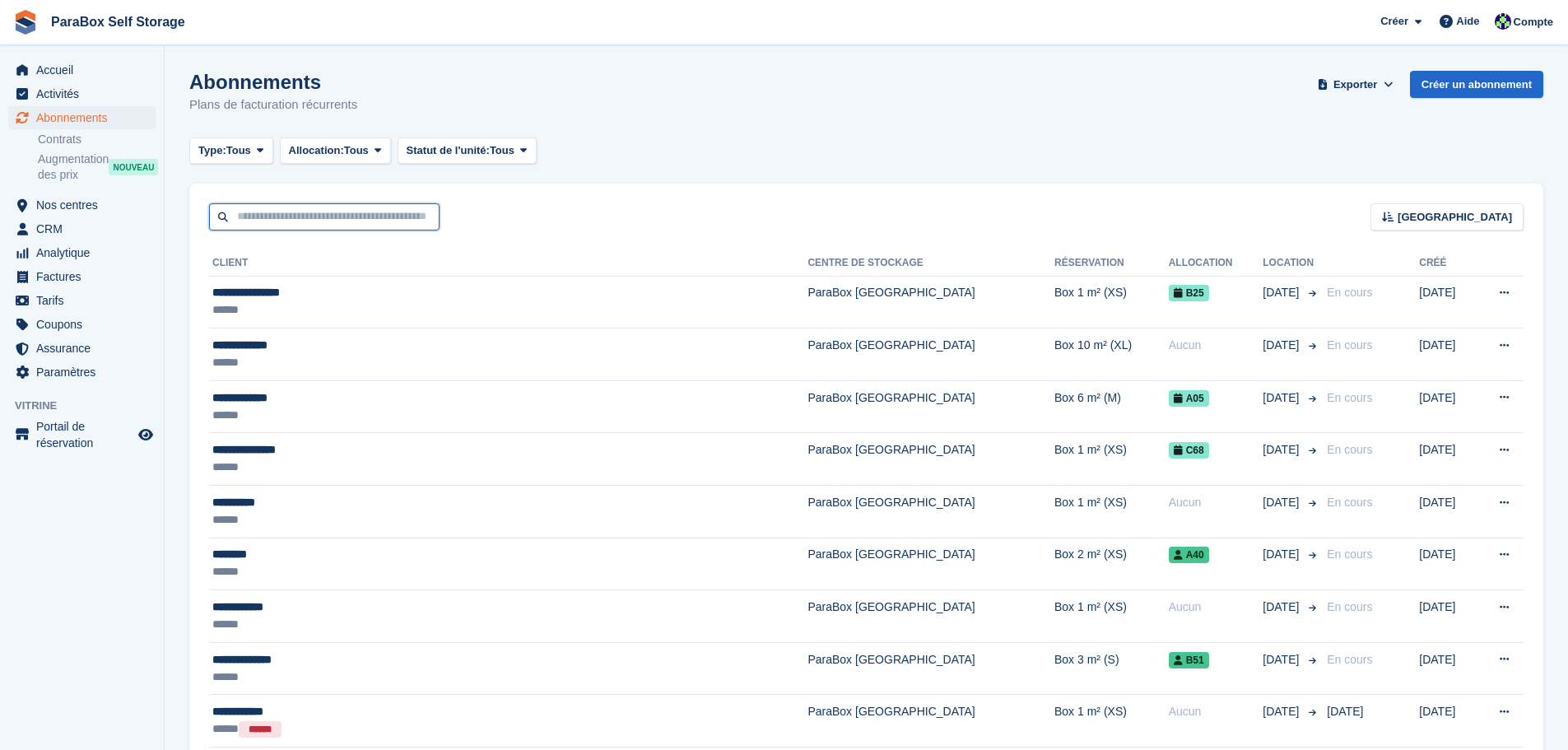
click at [384, 227] on input "text" at bounding box center [324, 217] width 230 height 28
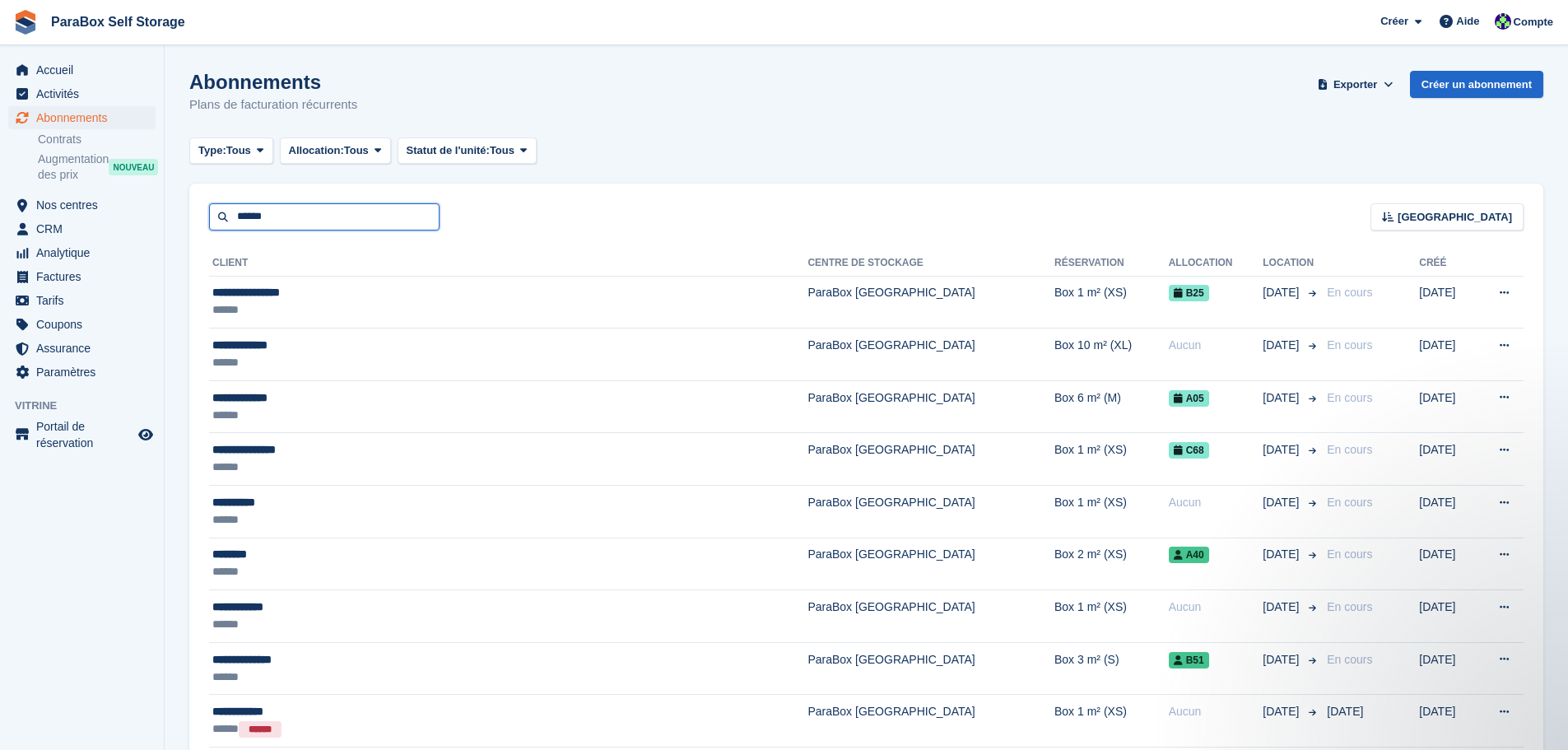
type input "******"
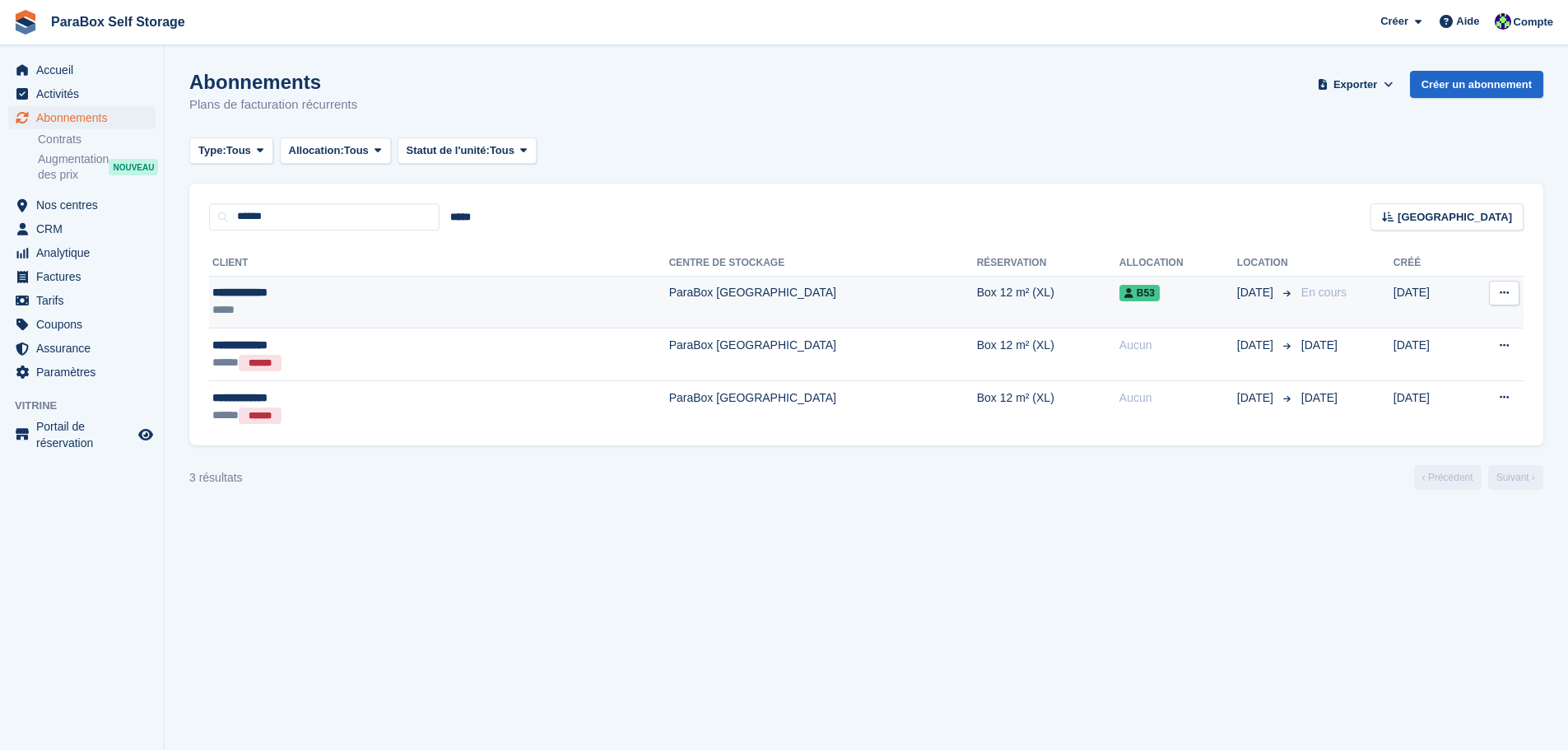
click at [1119, 299] on span "B53" at bounding box center [1139, 293] width 40 height 17
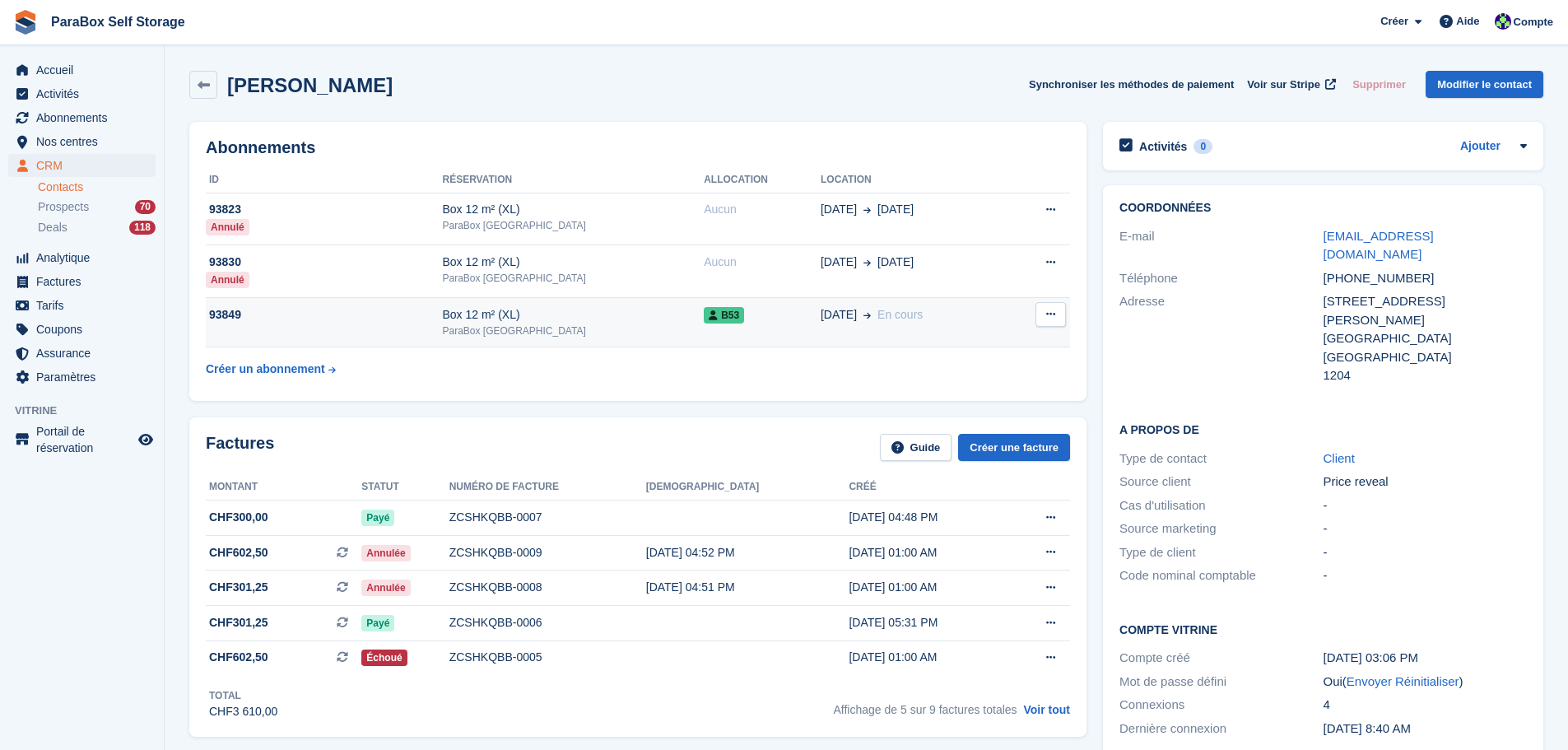
click at [703, 314] on span "B53" at bounding box center [723, 315] width 40 height 17
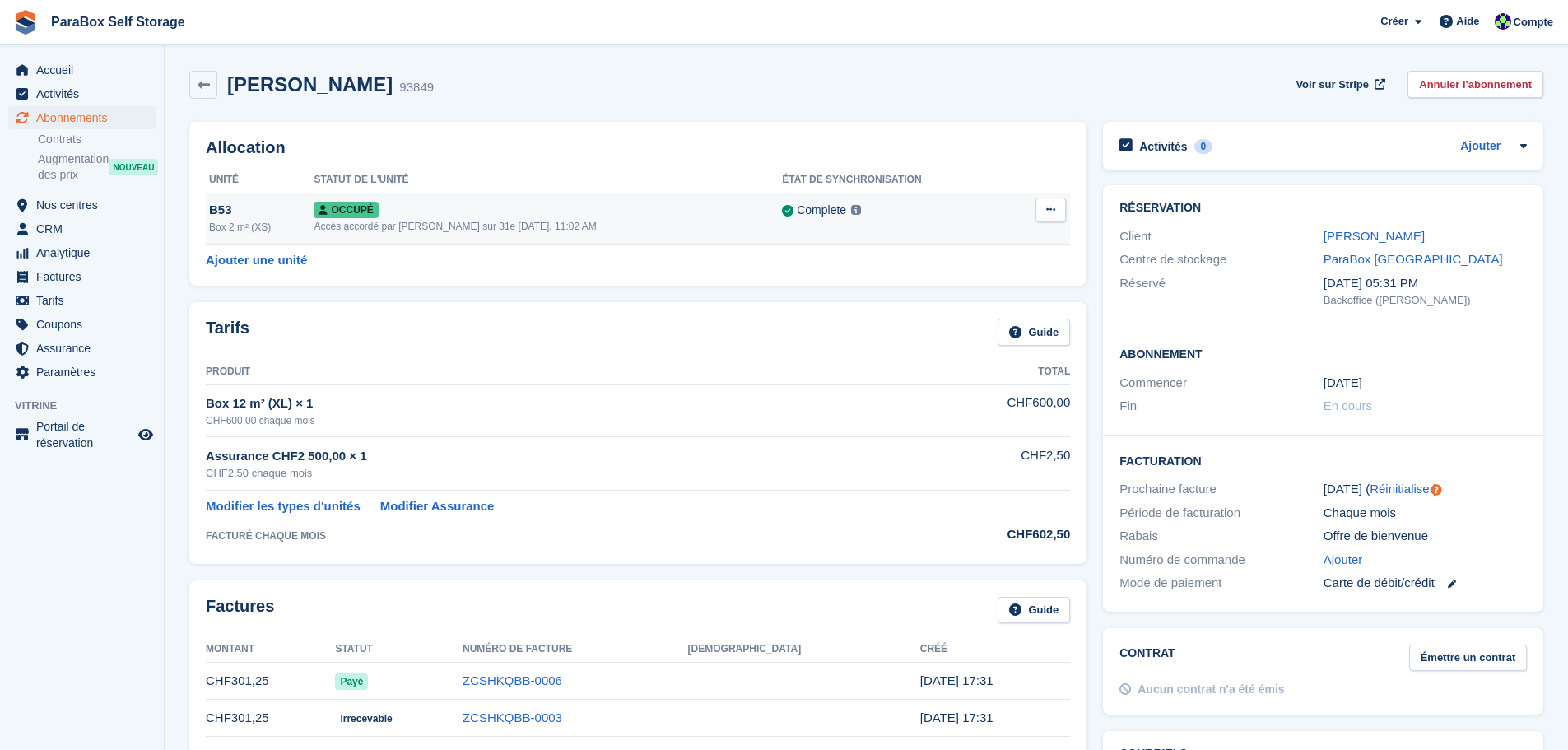
click at [365, 214] on span "Occupé" at bounding box center [346, 210] width 64 height 17
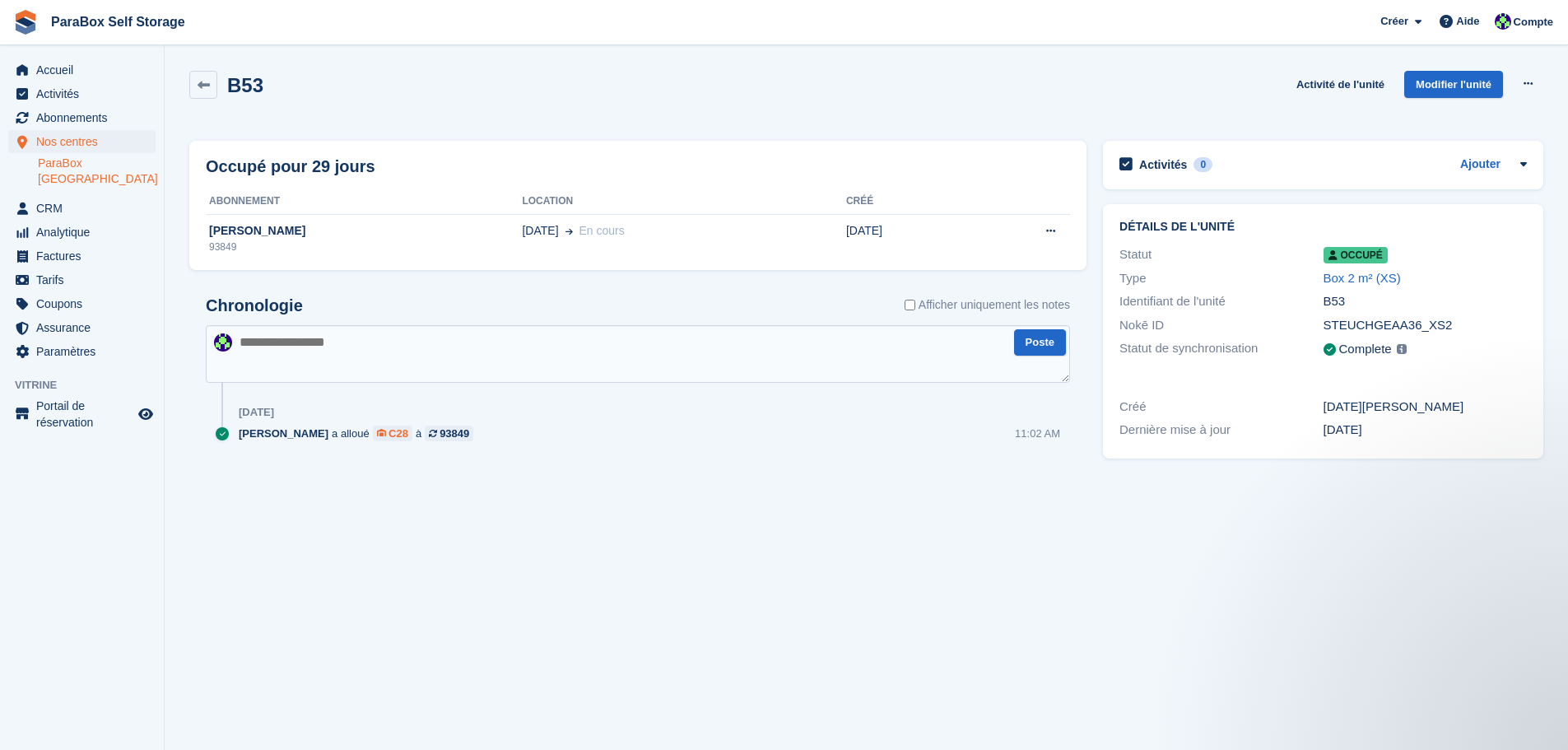
click at [388, 434] on div "C28" at bounding box center [398, 432] width 20 height 16
click at [202, 88] on icon at bounding box center [203, 84] width 12 height 12
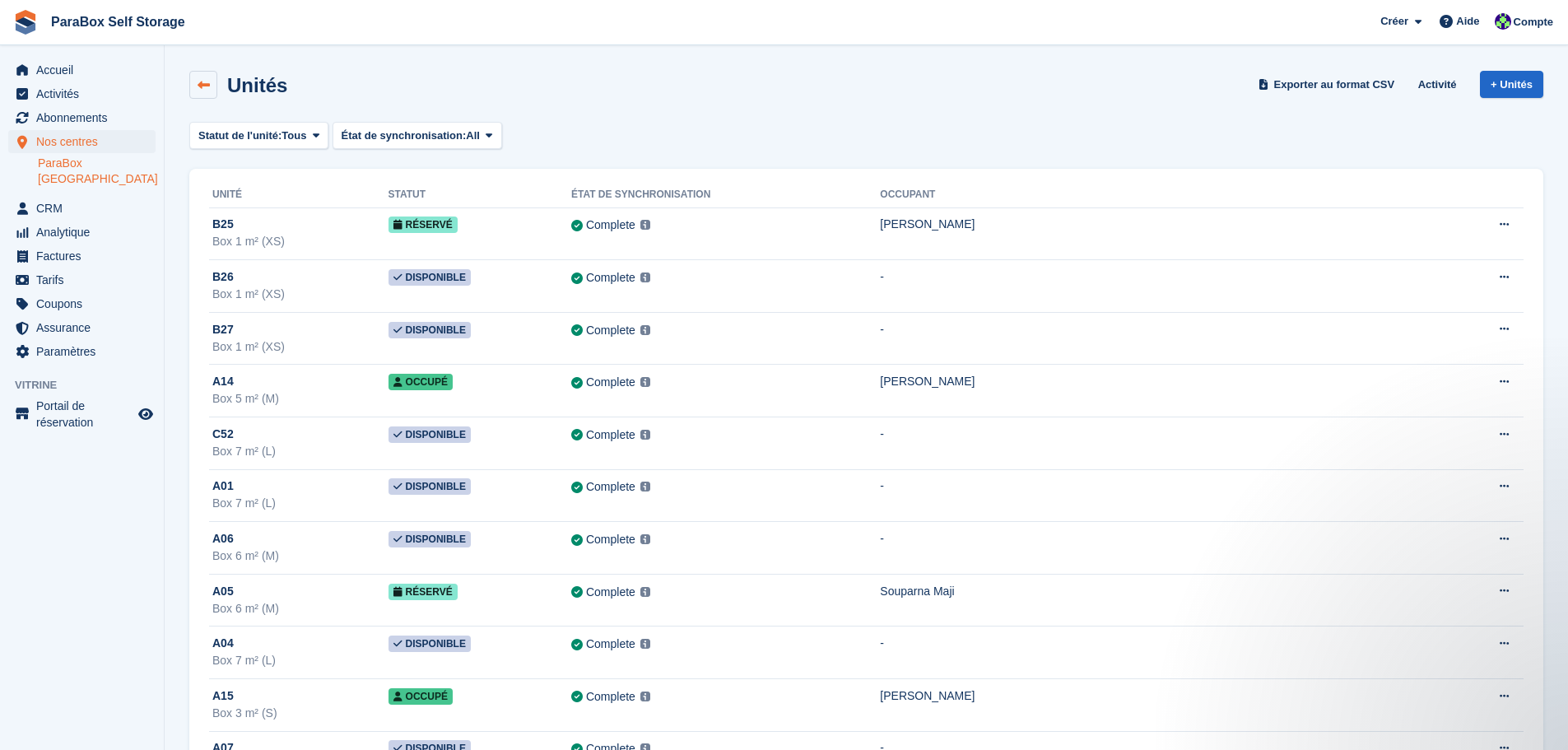
click at [196, 77] on link at bounding box center [203, 84] width 28 height 28
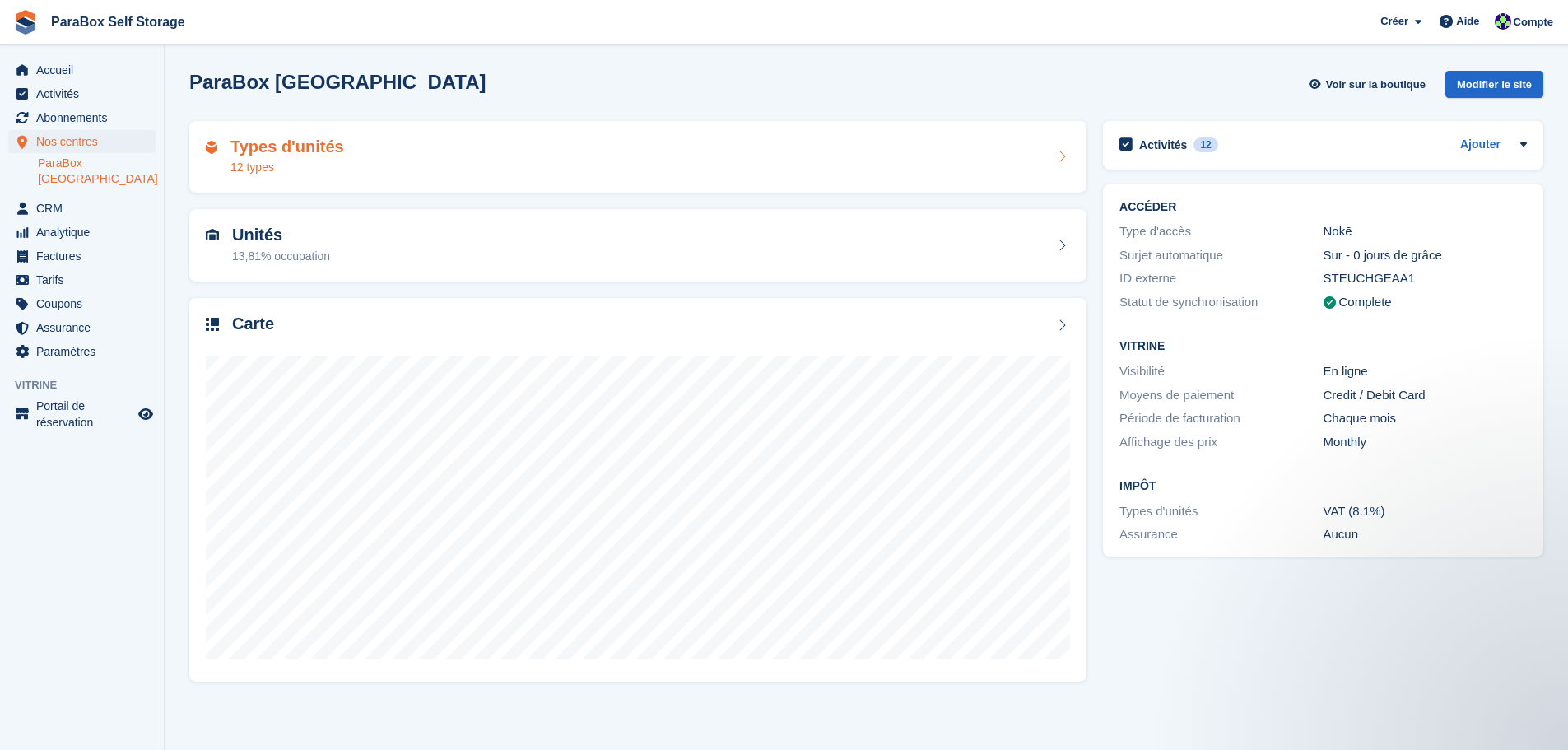
click at [336, 155] on h2 "Types d'unités" at bounding box center [287, 147] width 114 height 19
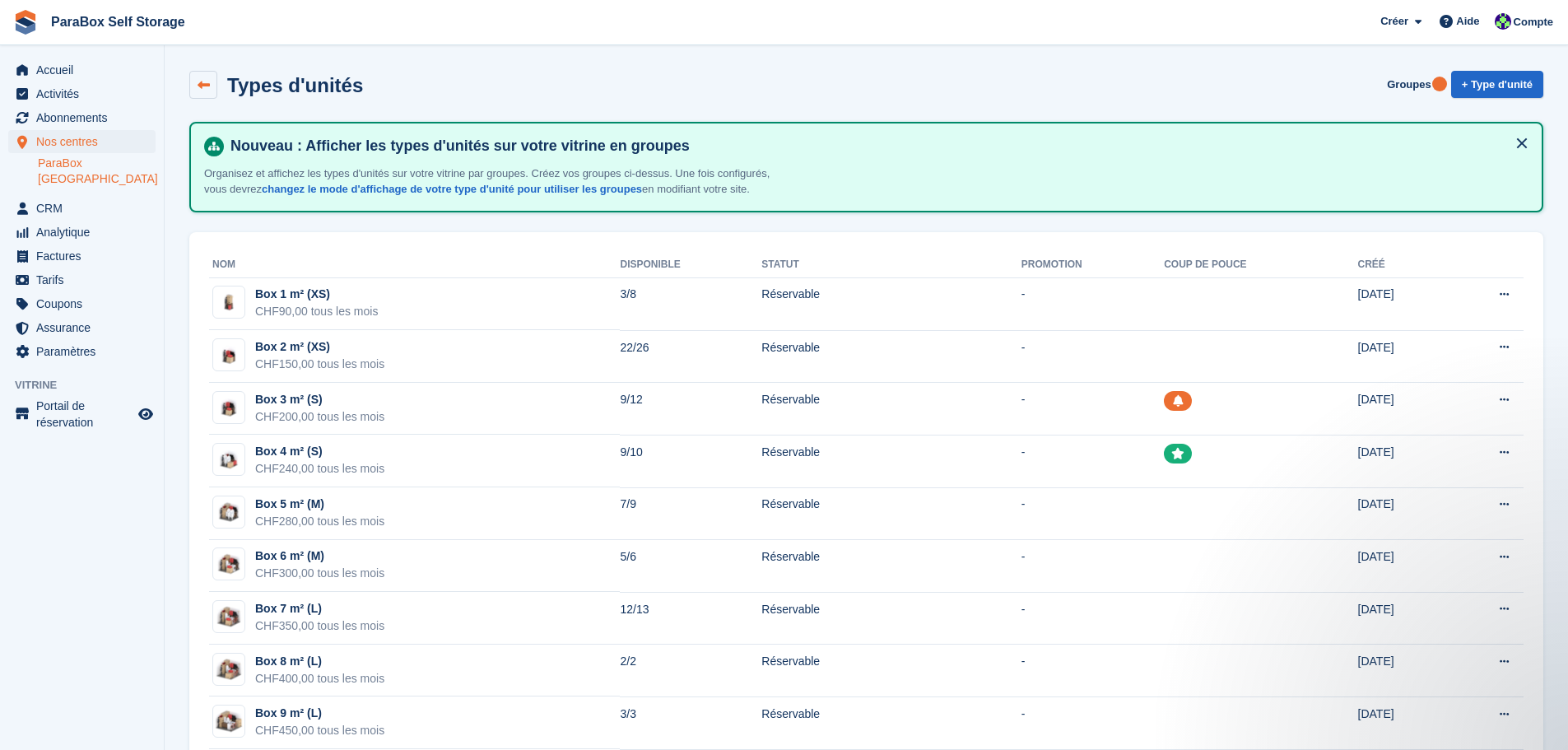
click at [196, 91] on link at bounding box center [203, 84] width 28 height 28
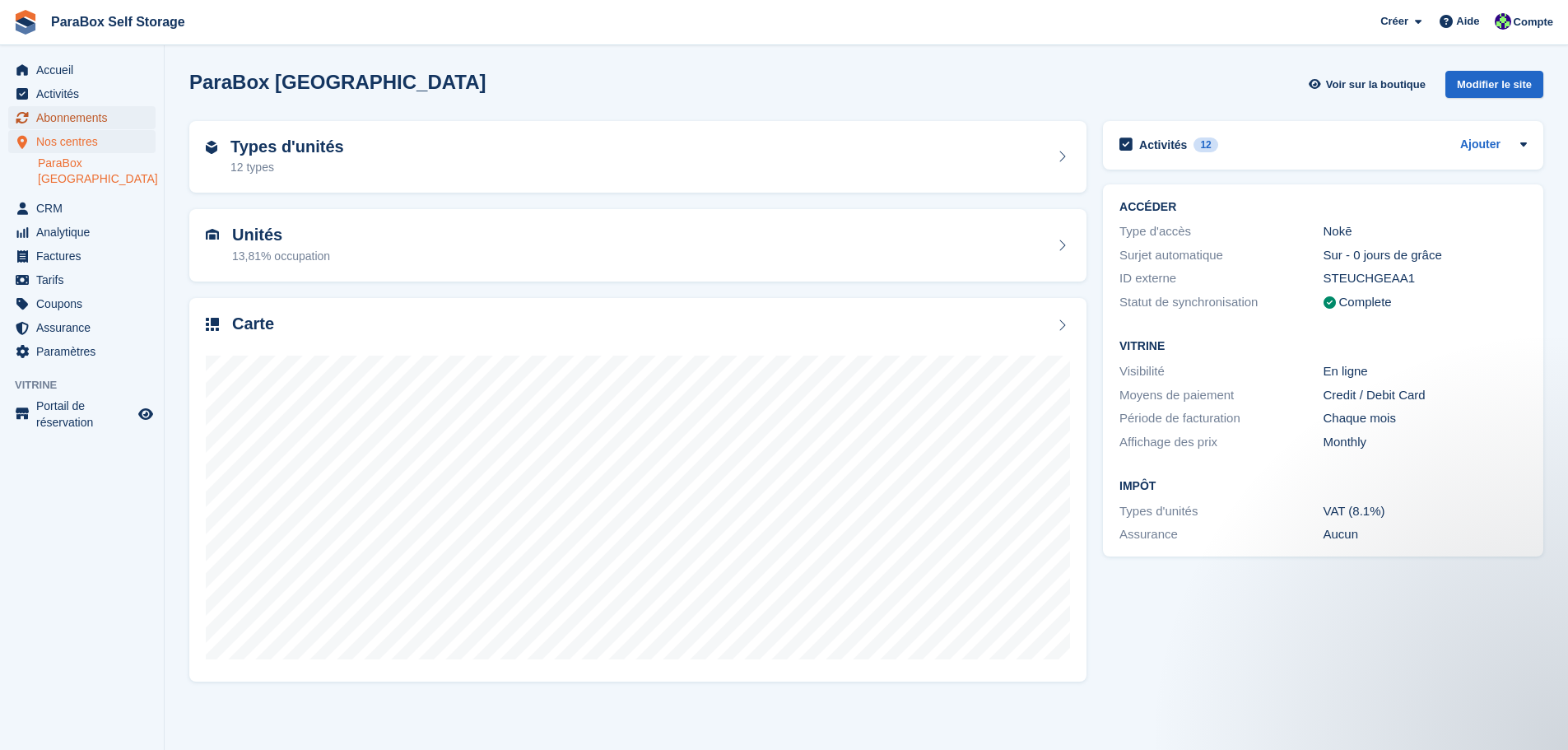
click at [108, 116] on span "Abonnements" at bounding box center [85, 118] width 99 height 23
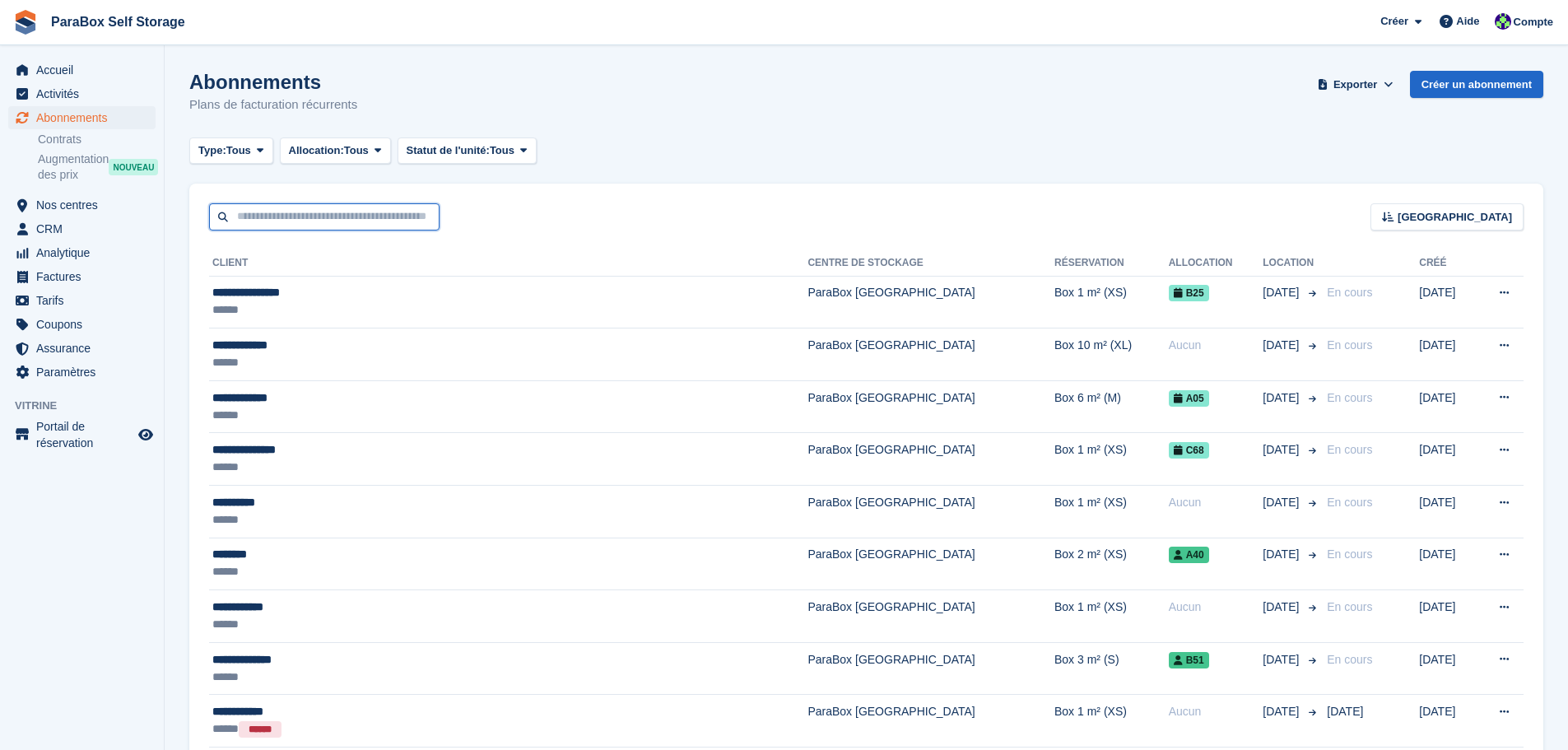
click at [272, 218] on input "text" at bounding box center [324, 217] width 230 height 28
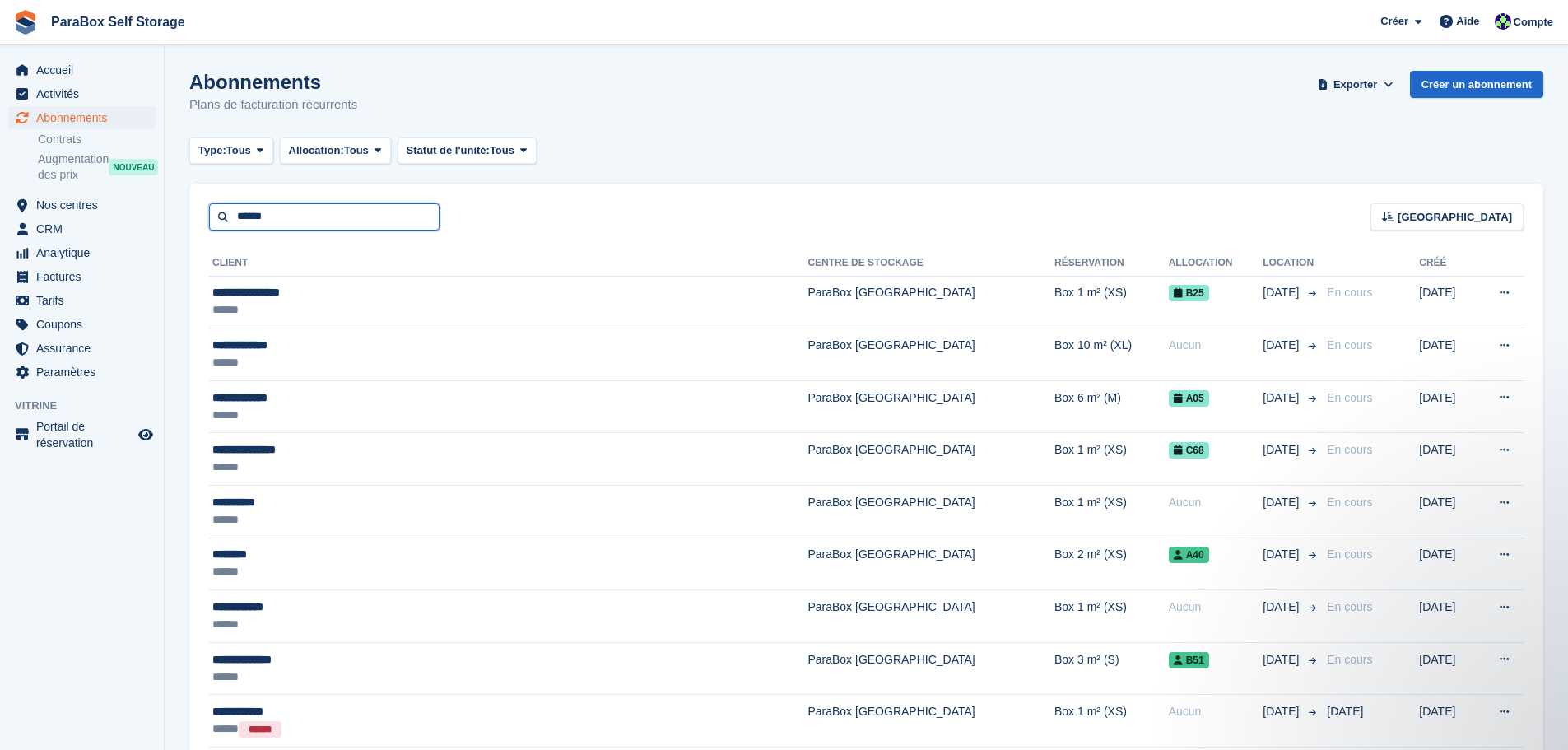
type input "******"
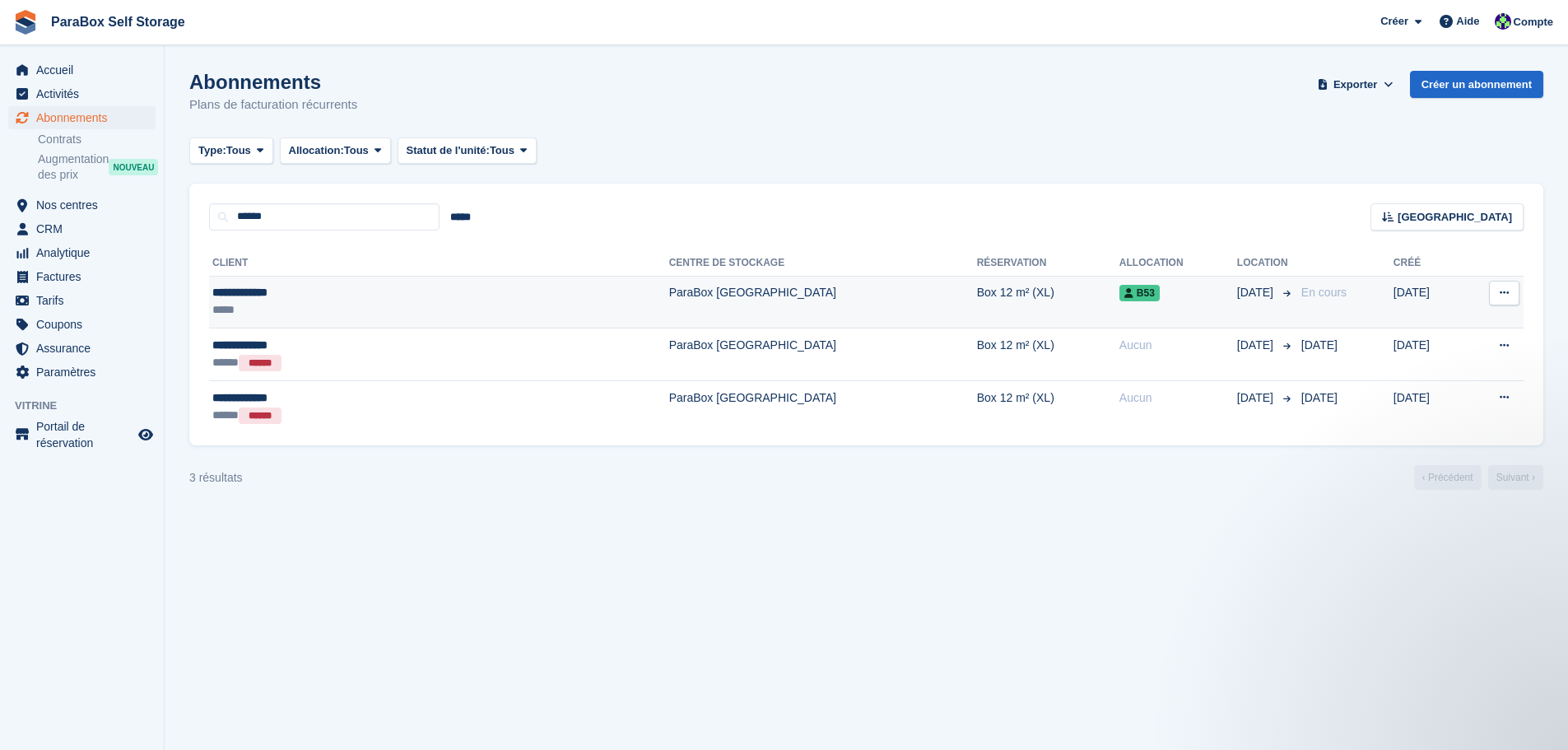
click at [1119, 286] on div "B53" at bounding box center [1178, 292] width 118 height 17
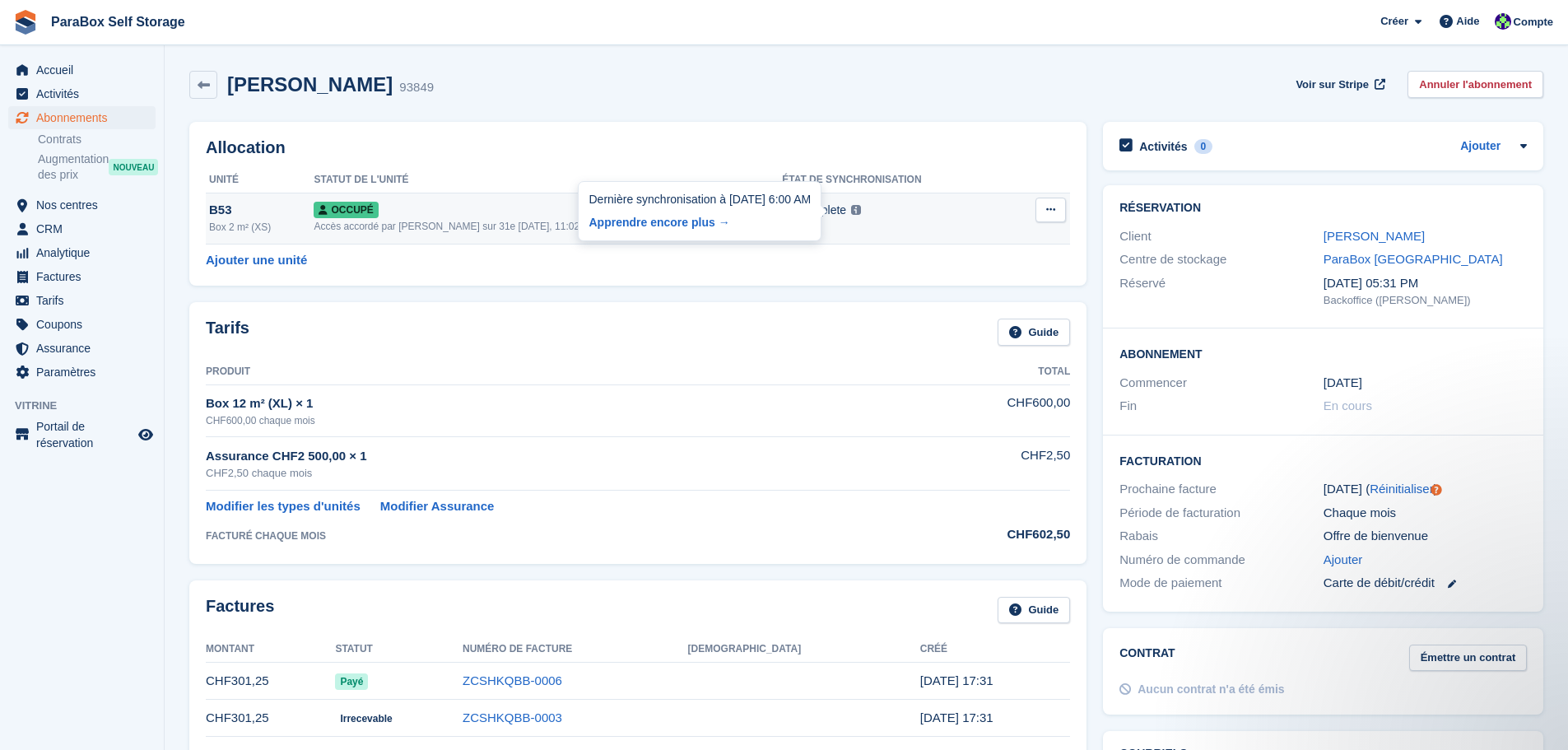
click at [851, 210] on img at bounding box center [856, 209] width 10 height 10
click at [851, 212] on img at bounding box center [856, 209] width 10 height 10
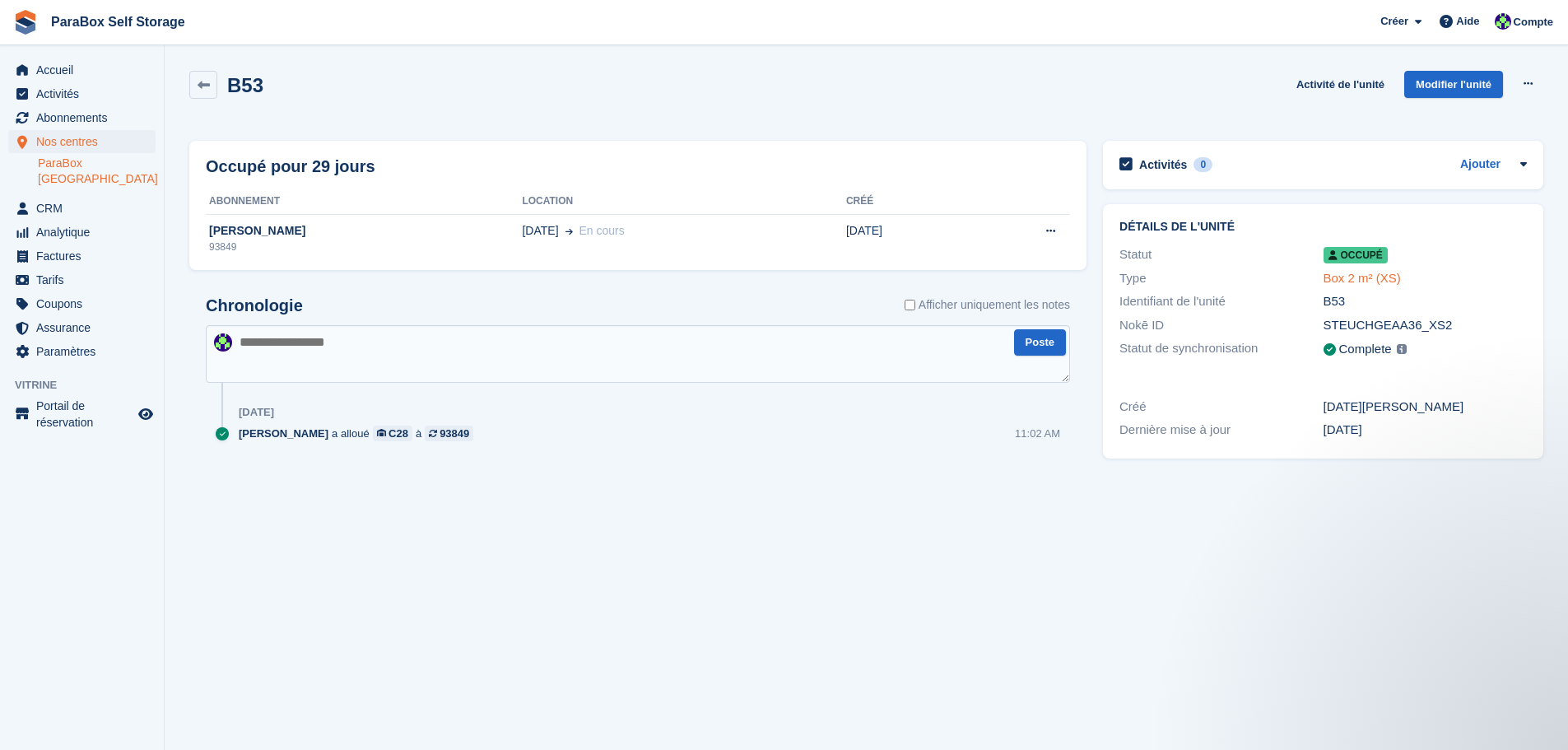
click at [1369, 281] on link "Box 2 m² (XS)" at bounding box center [1361, 277] width 77 height 14
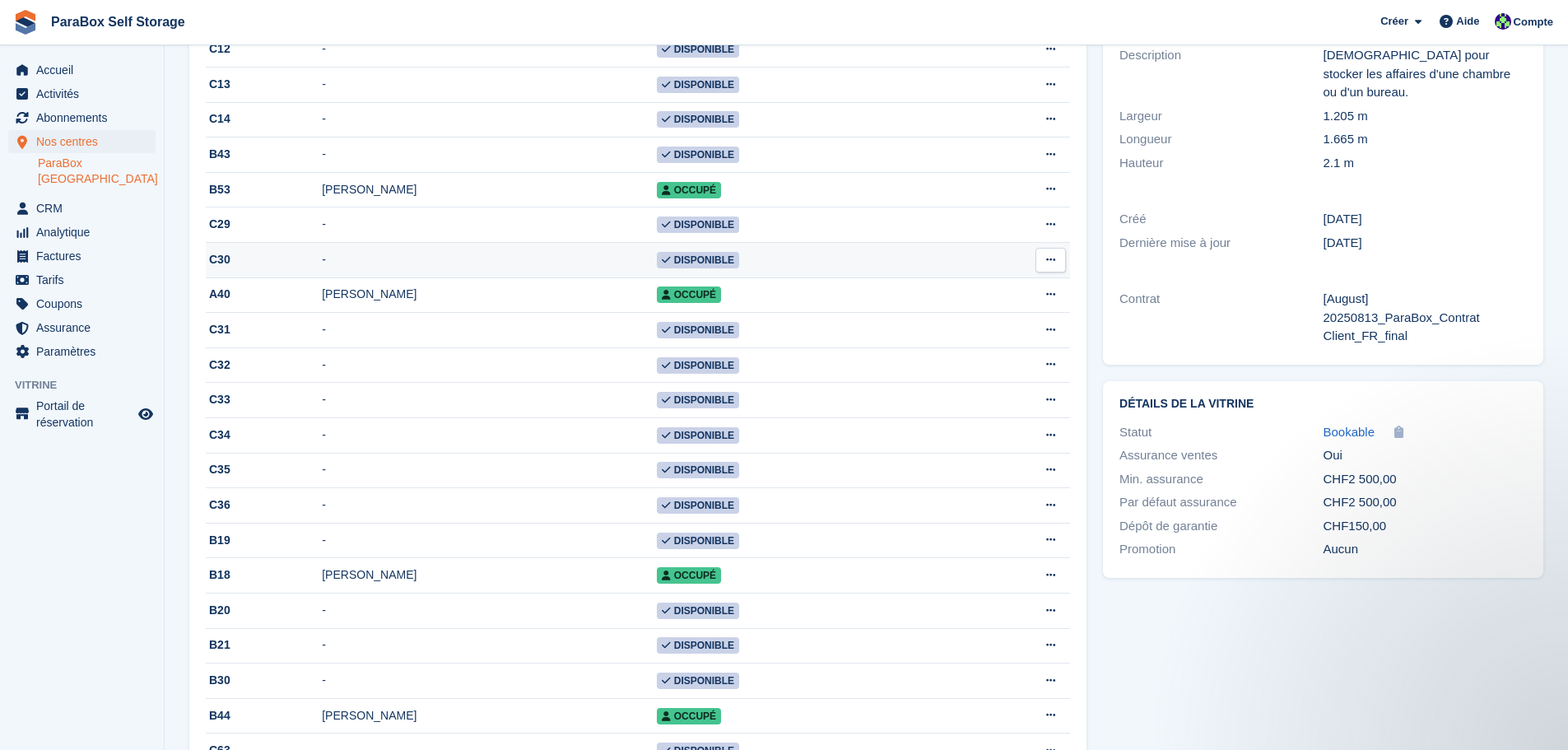
scroll to position [330, 0]
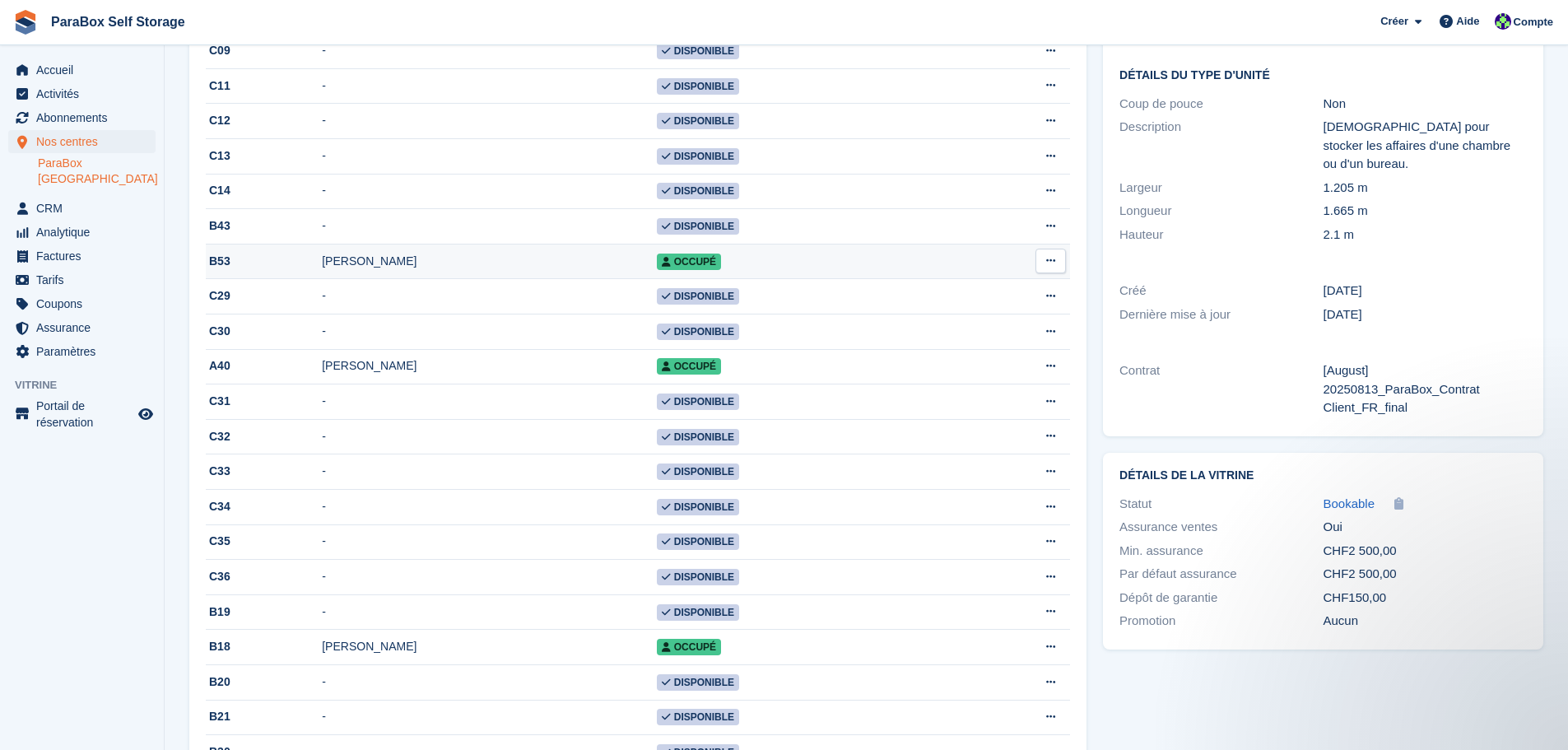
click at [1044, 260] on button at bounding box center [1050, 261] width 30 height 25
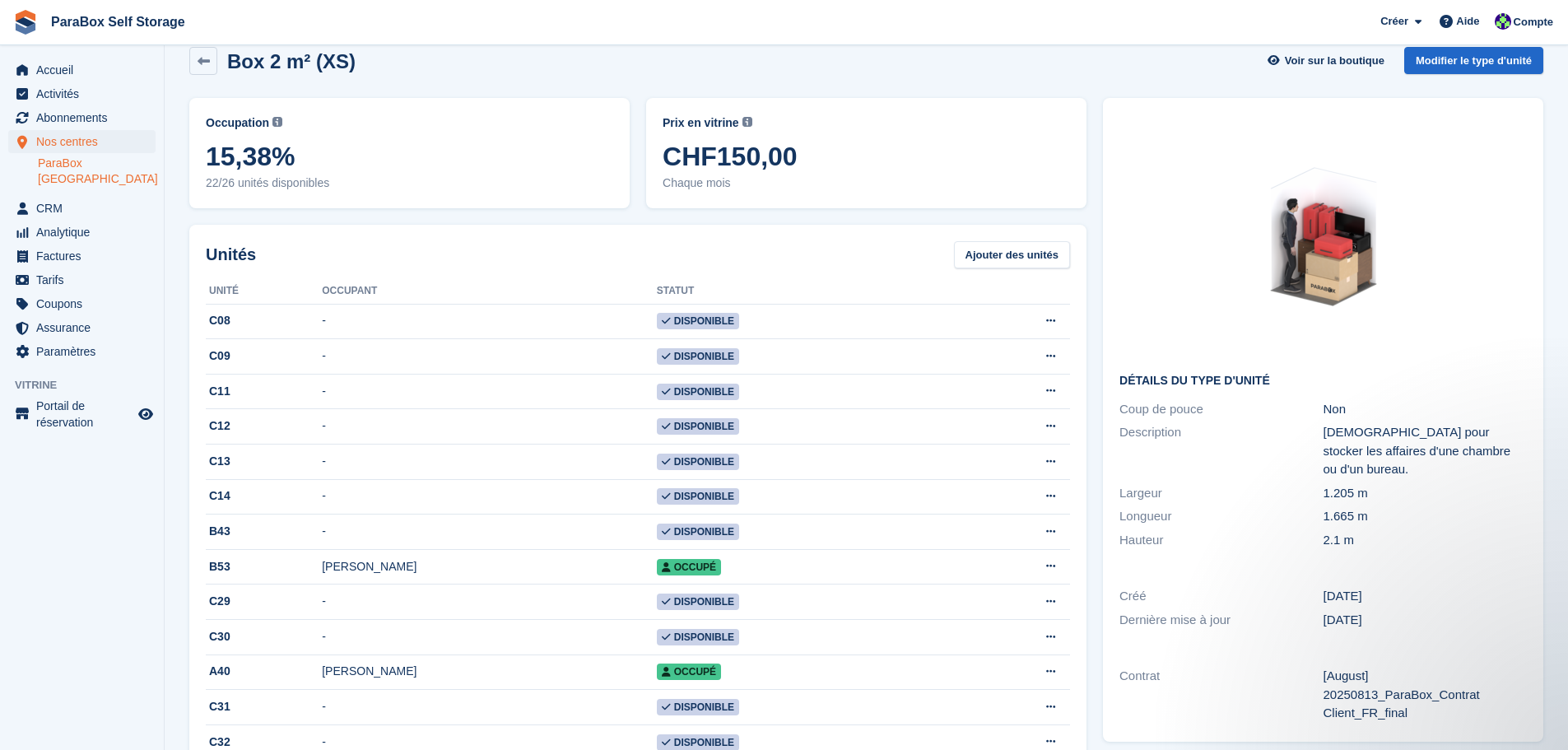
scroll to position [0, 0]
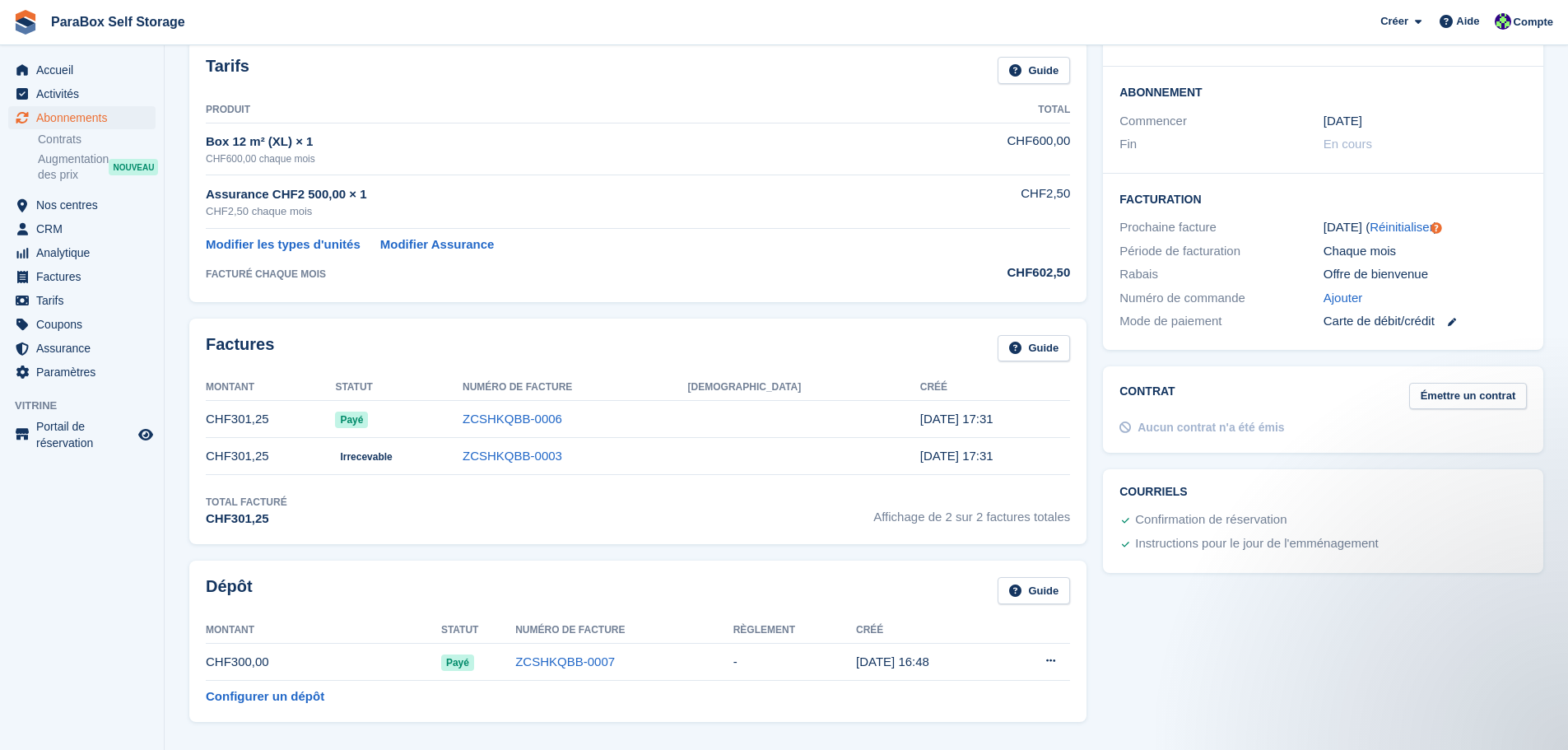
scroll to position [164, 0]
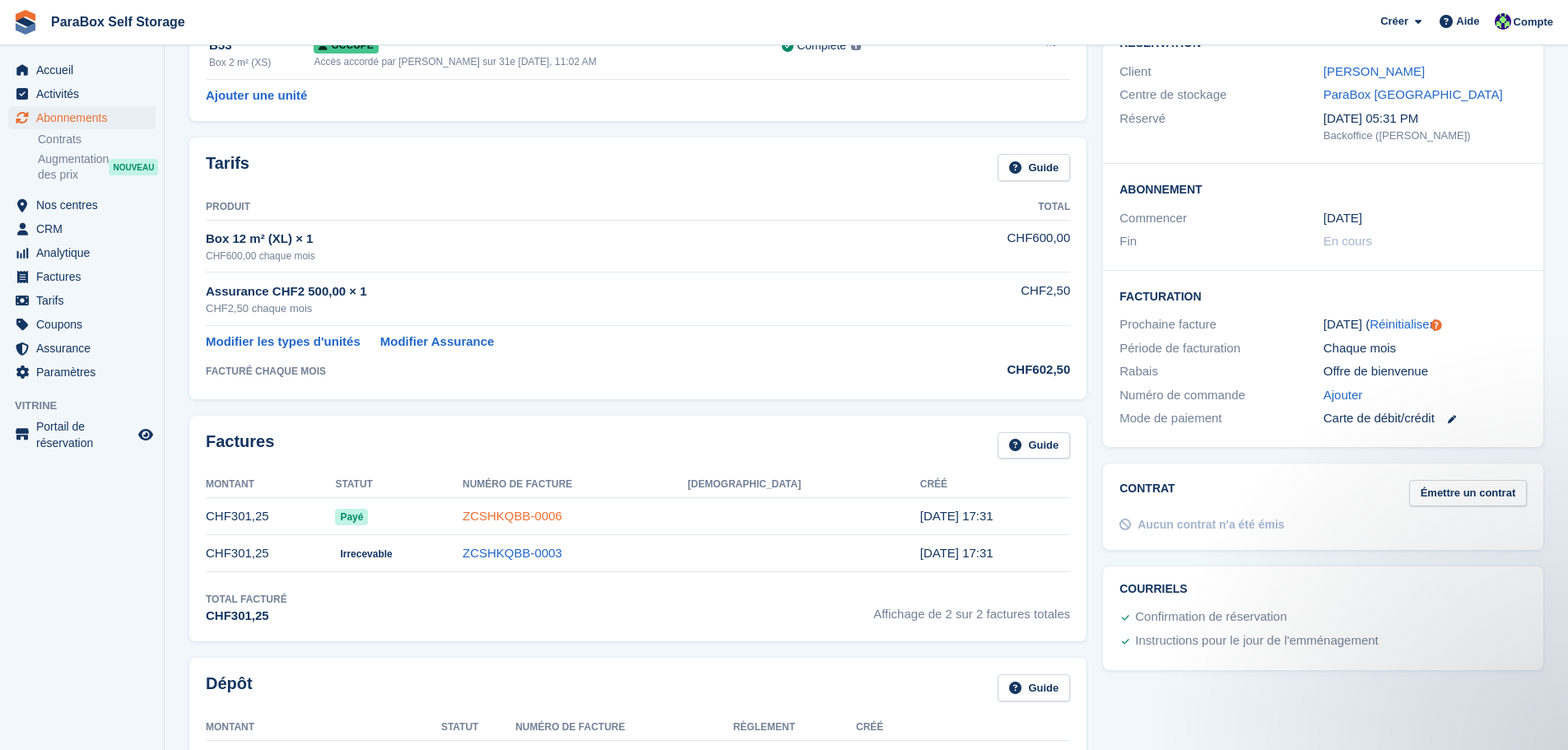
click at [562, 512] on link "ZCSHKQBB-0006" at bounding box center [512, 515] width 99 height 14
